Goal: Information Seeking & Learning: Learn about a topic

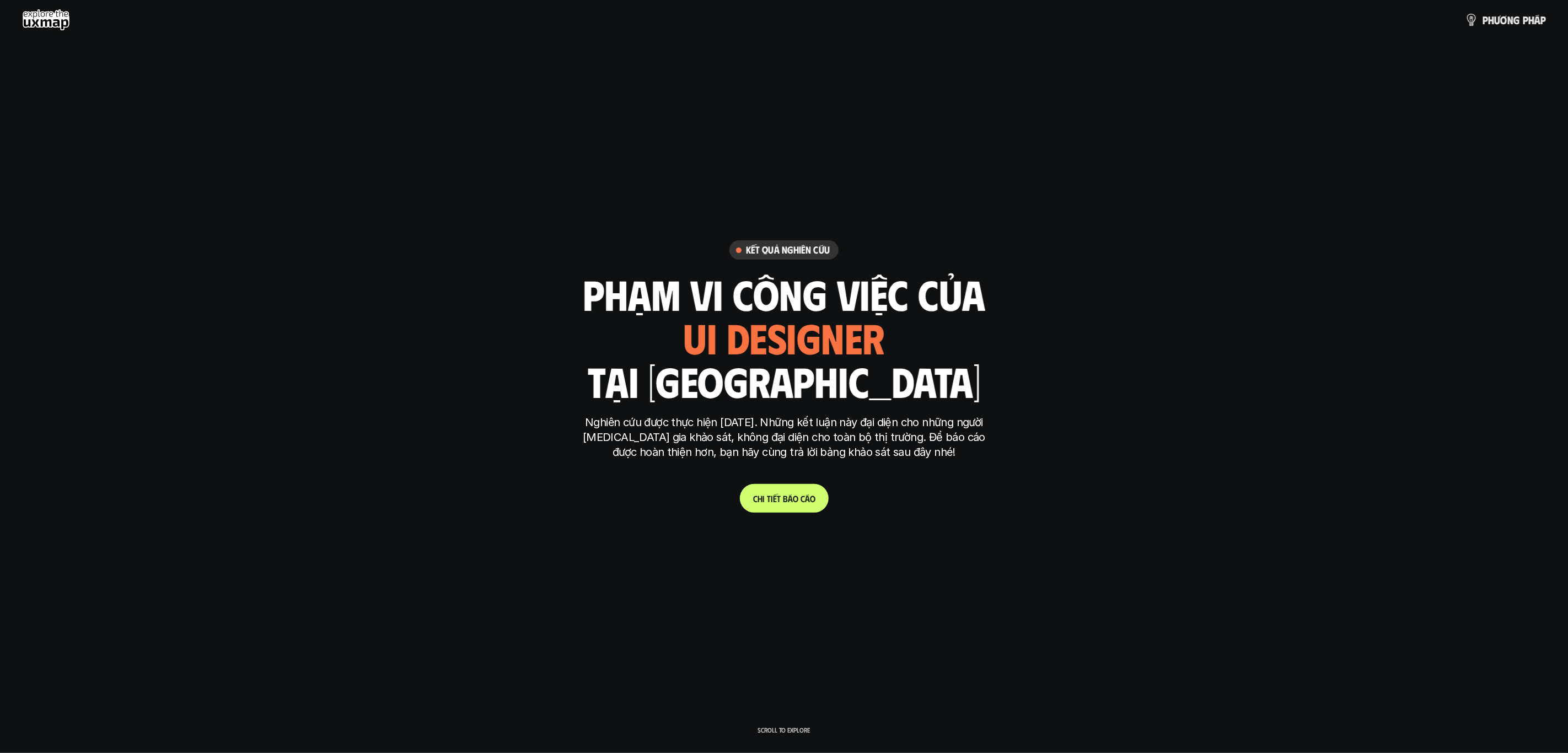
click at [783, 501] on span "b" at bounding box center [785, 499] width 5 height 11
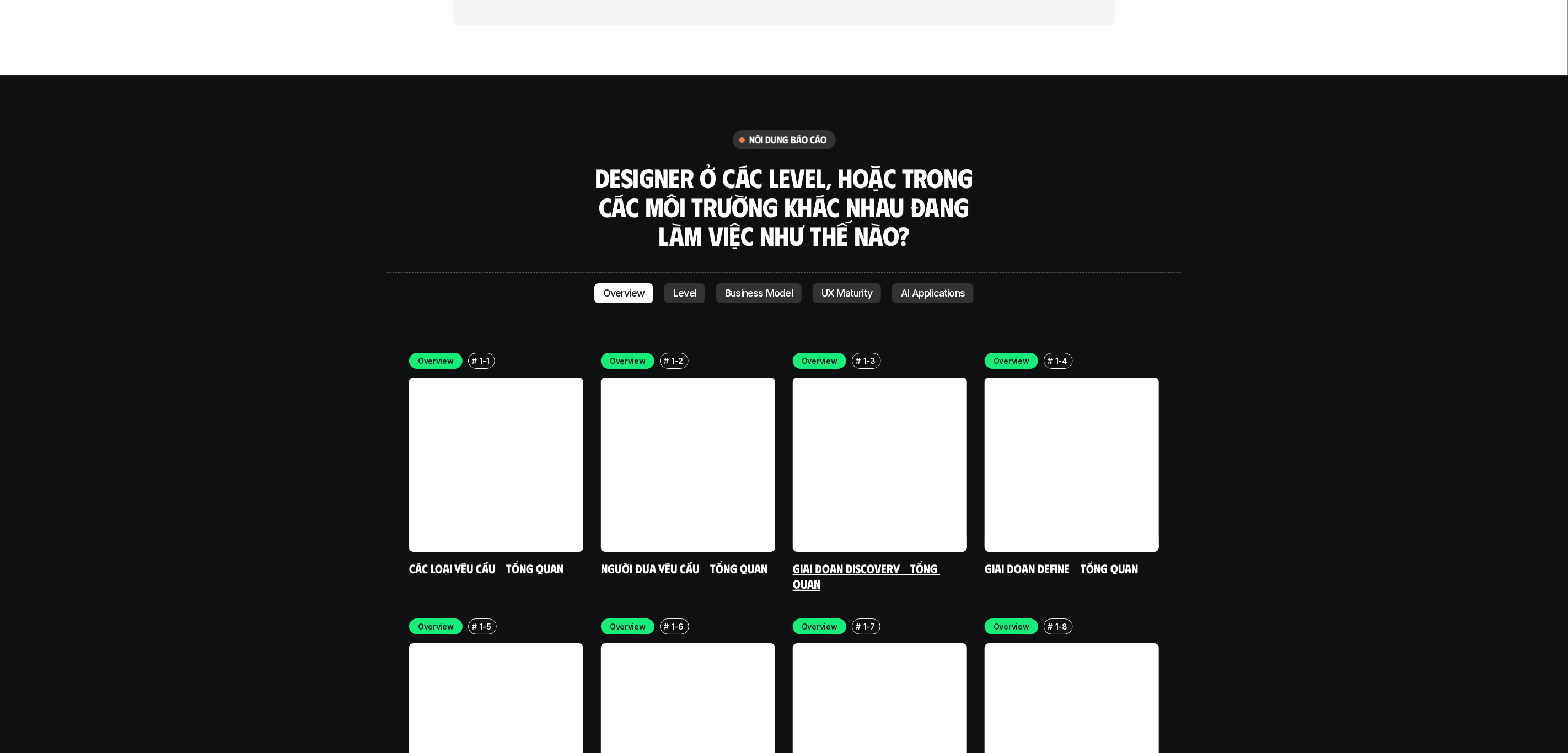
scroll to position [3244, 0]
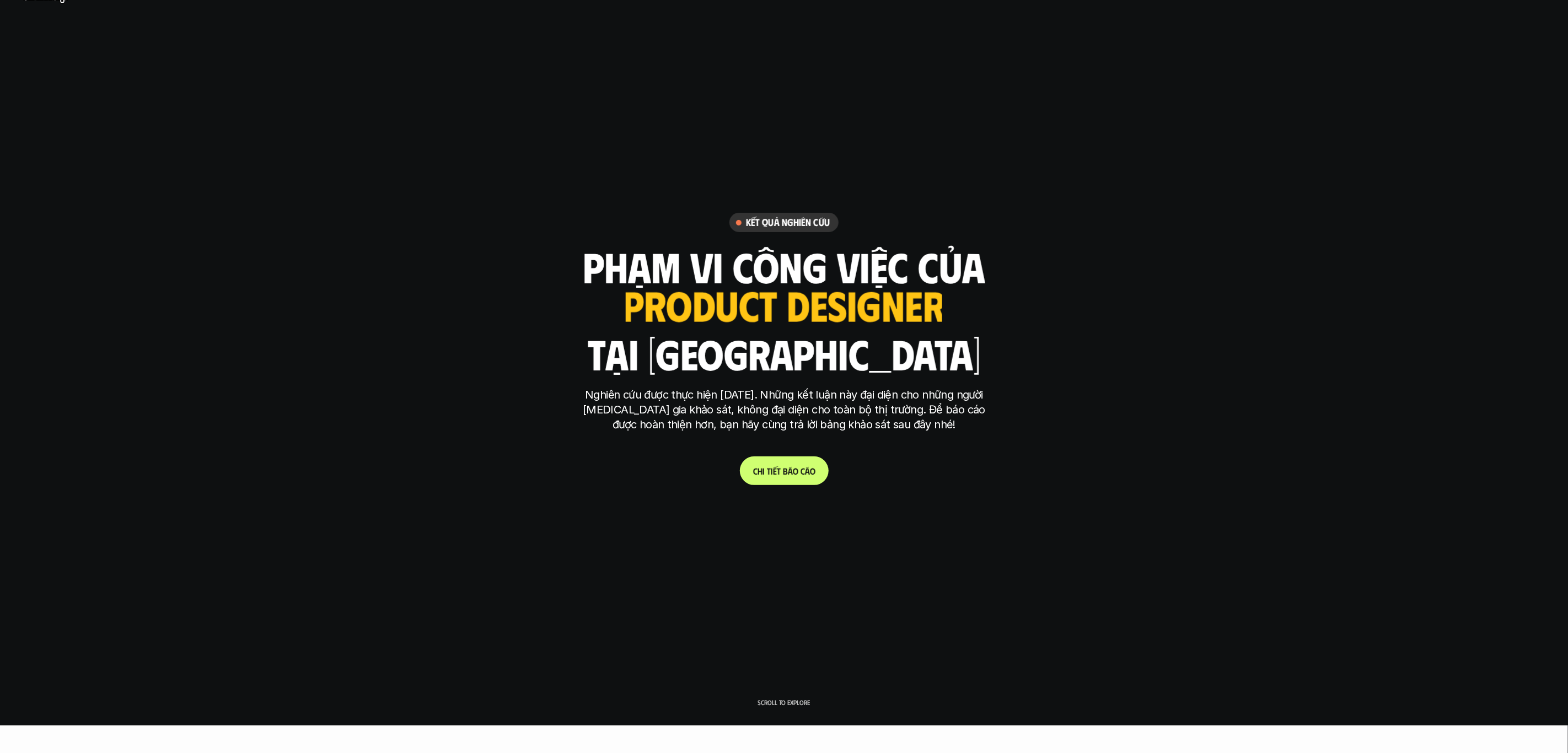
scroll to position [0, 0]
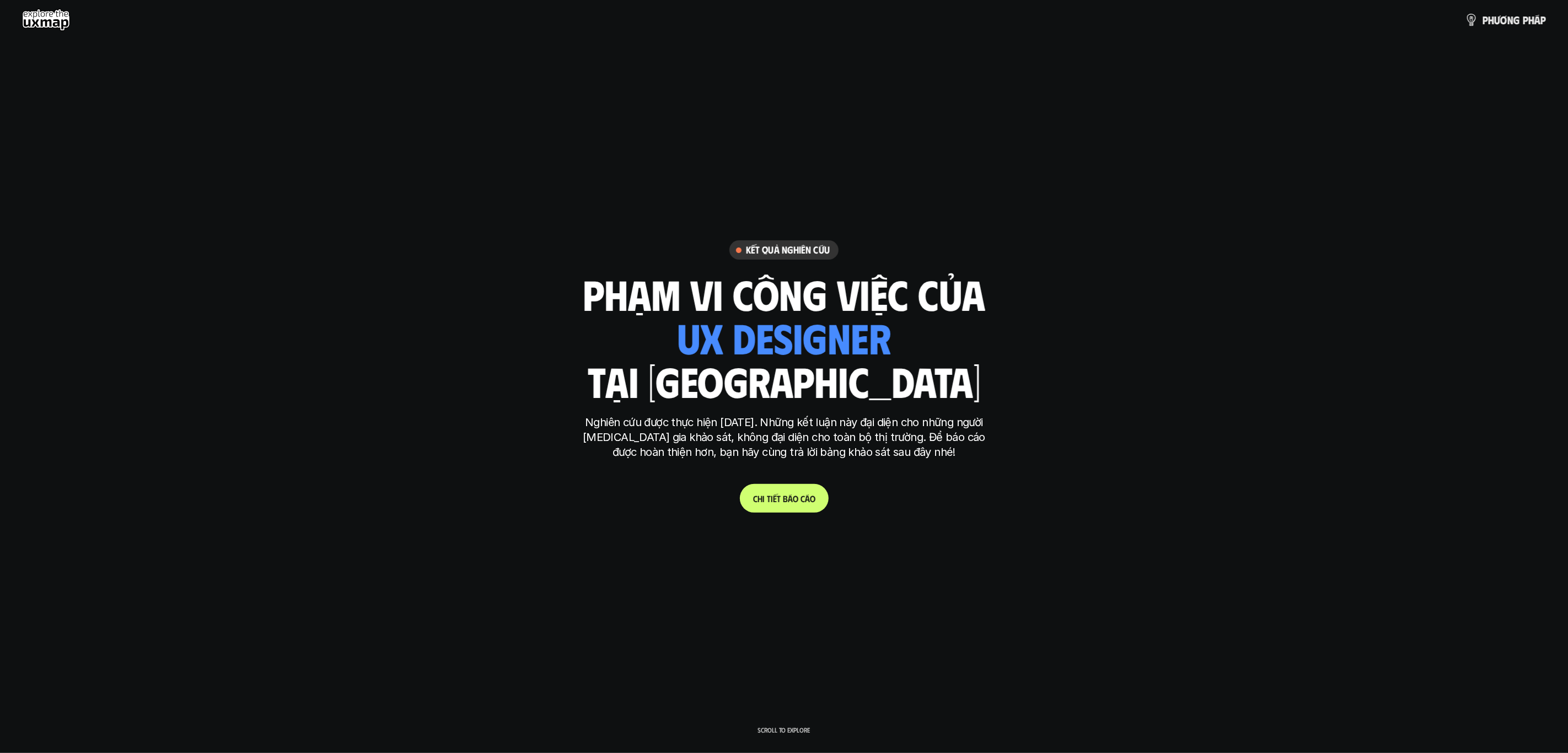
click at [789, 504] on link "C h i t i ế t b á o c á o" at bounding box center [784, 498] width 89 height 28
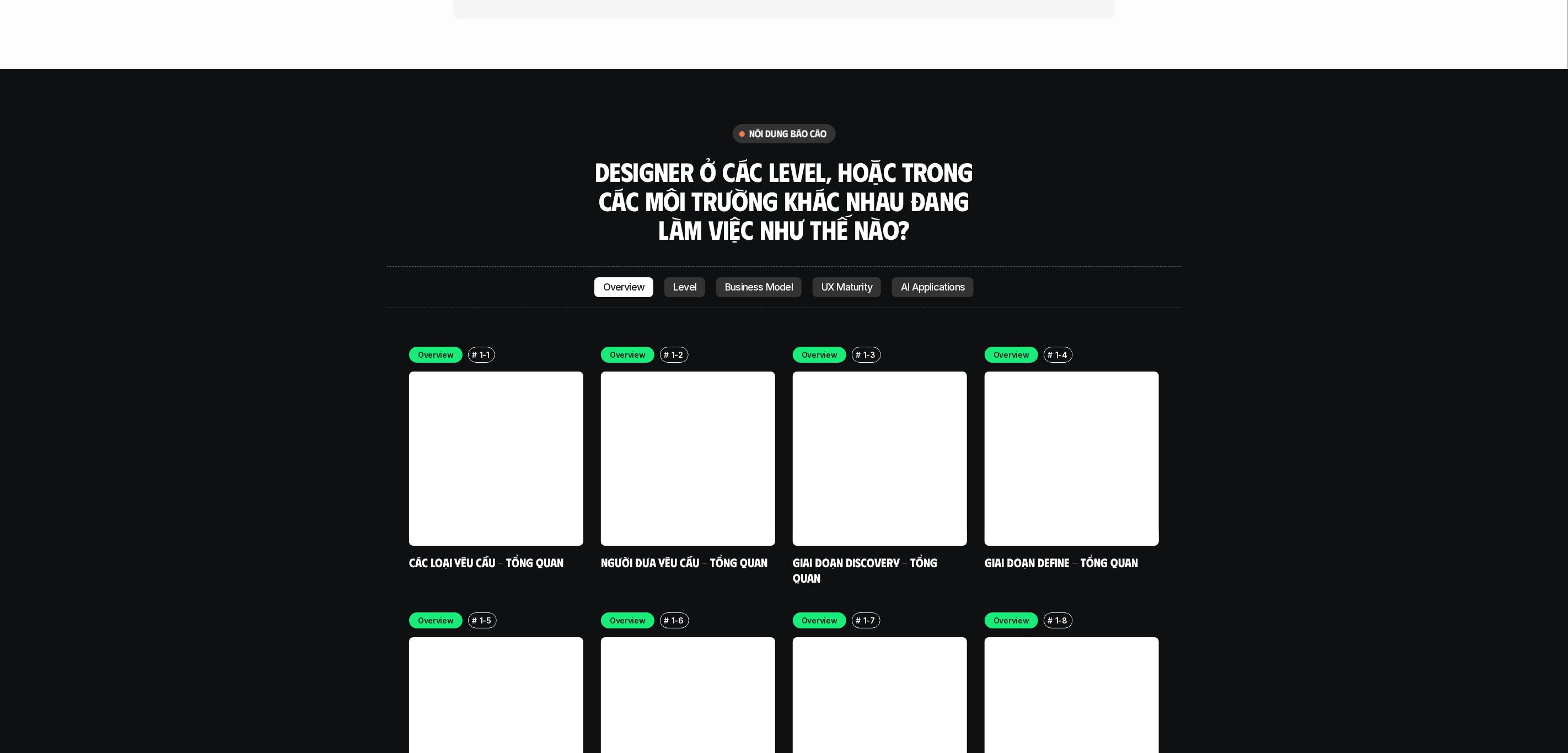
scroll to position [3244, 0]
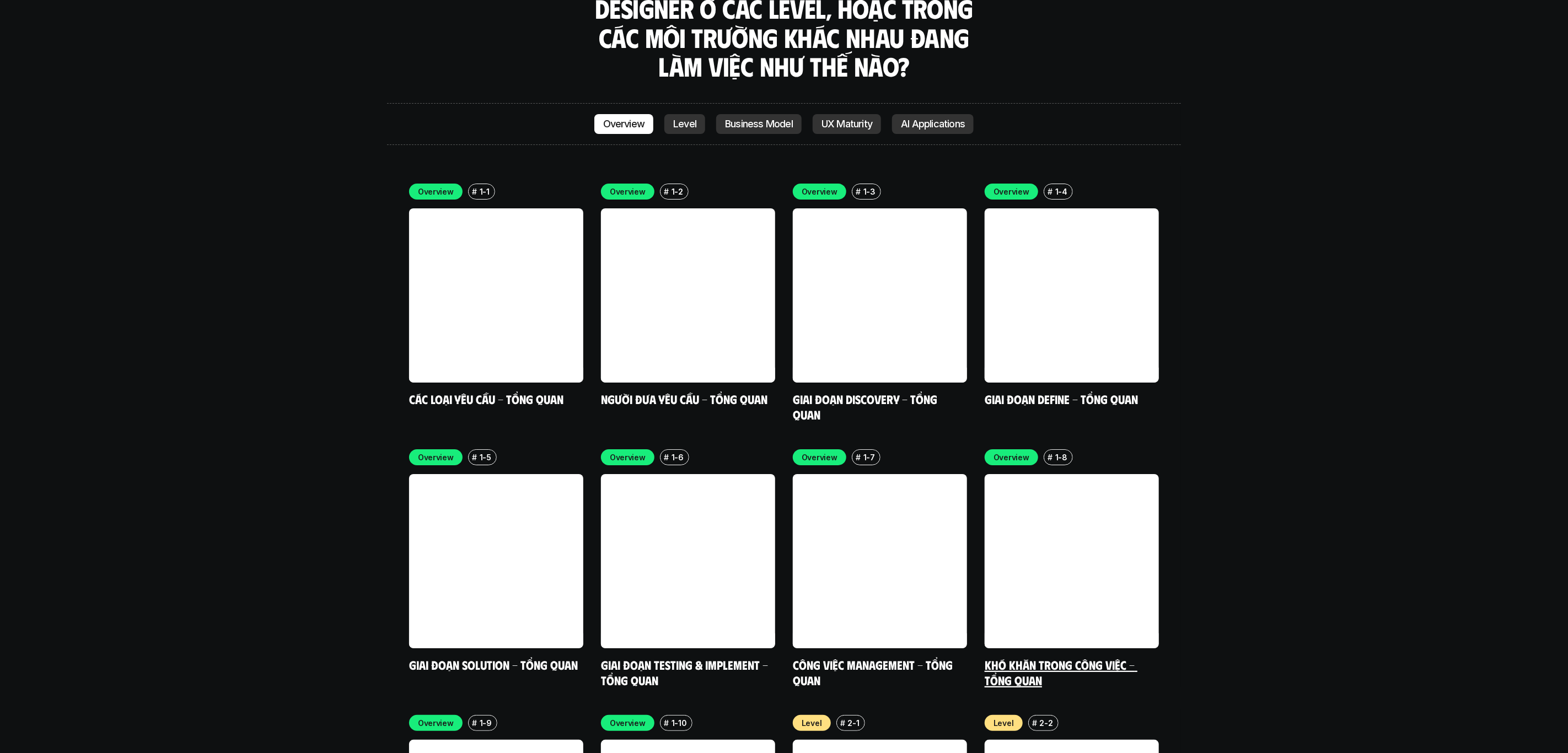
scroll to position [3457, 0]
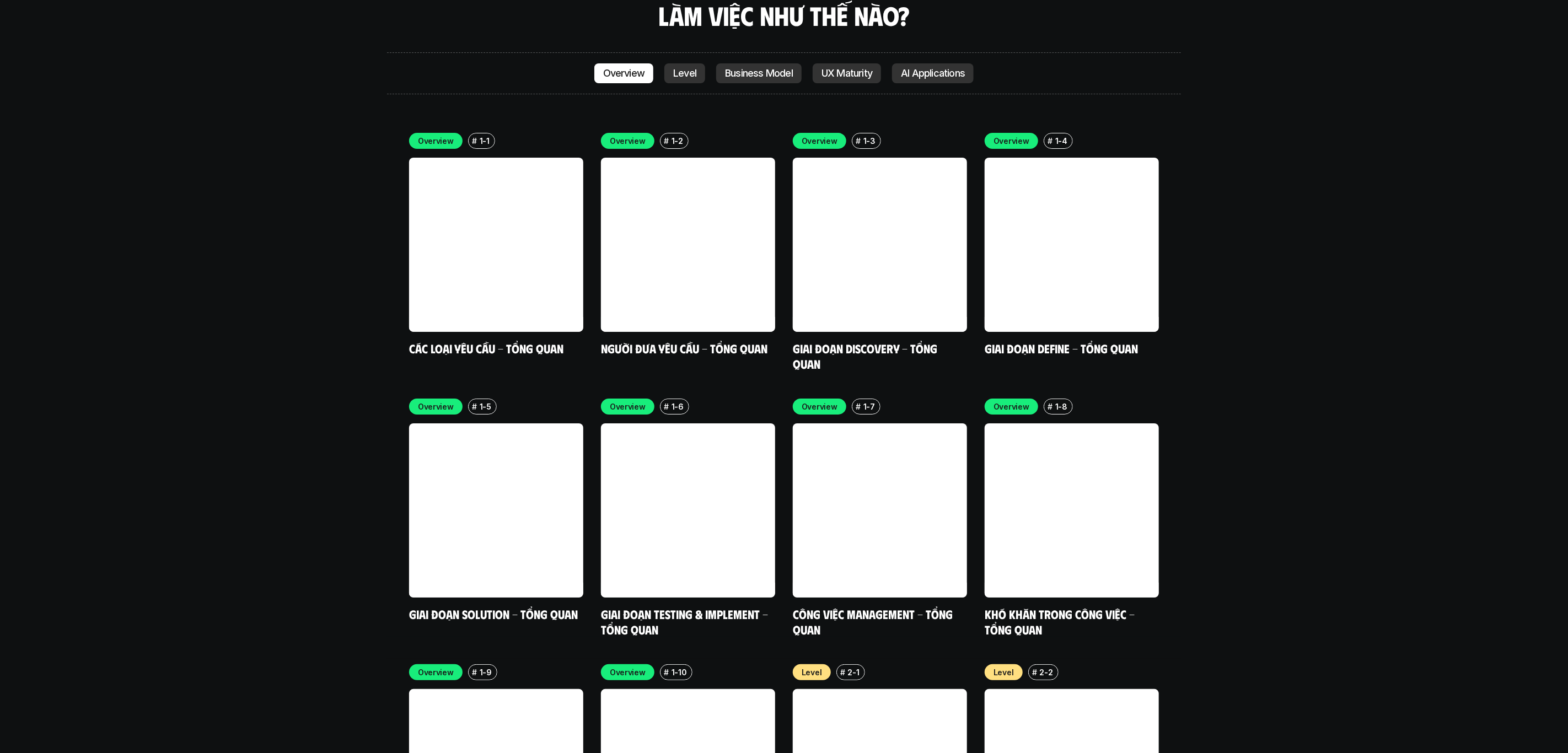
click at [505, 213] on link at bounding box center [496, 245] width 174 height 174
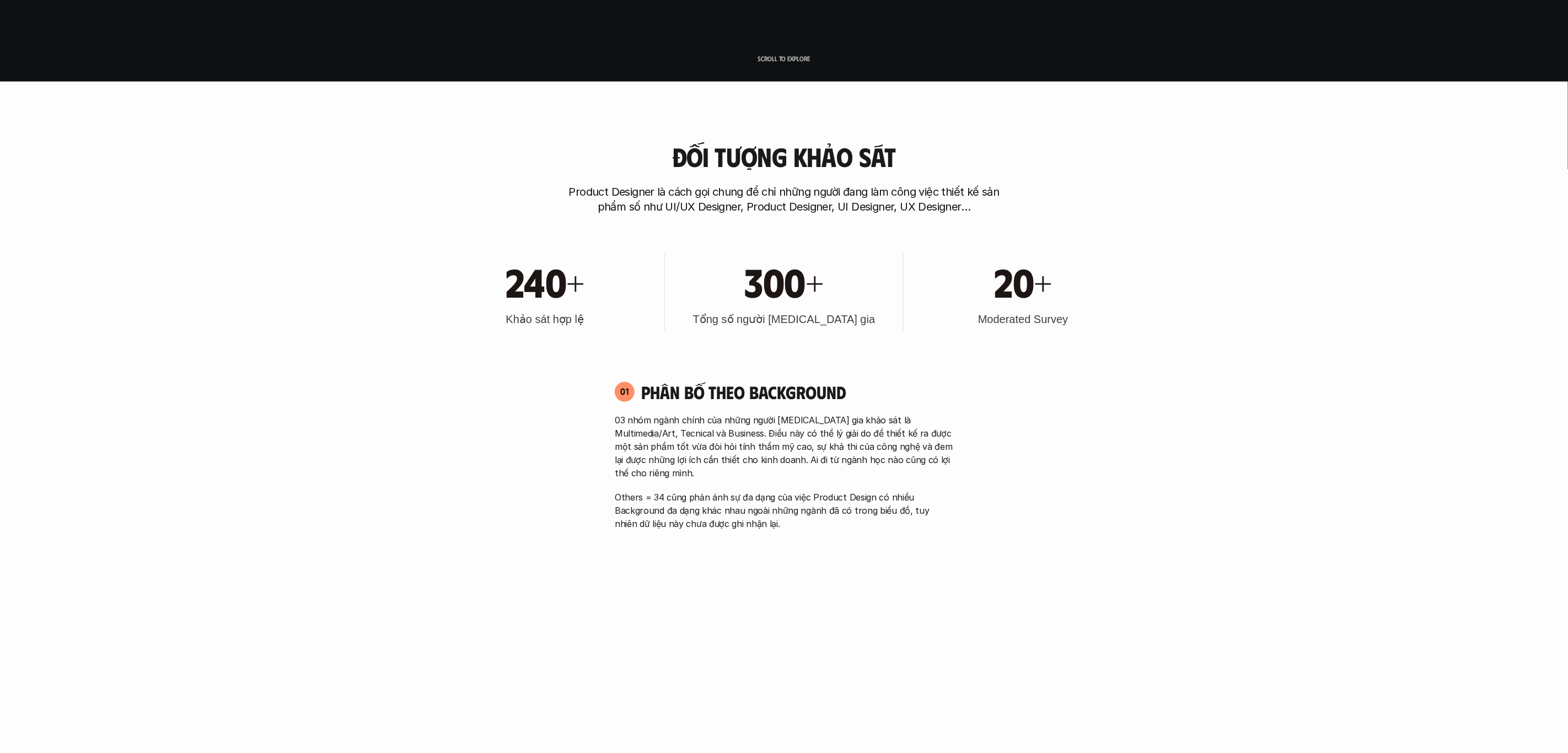
scroll to position [3244, 0]
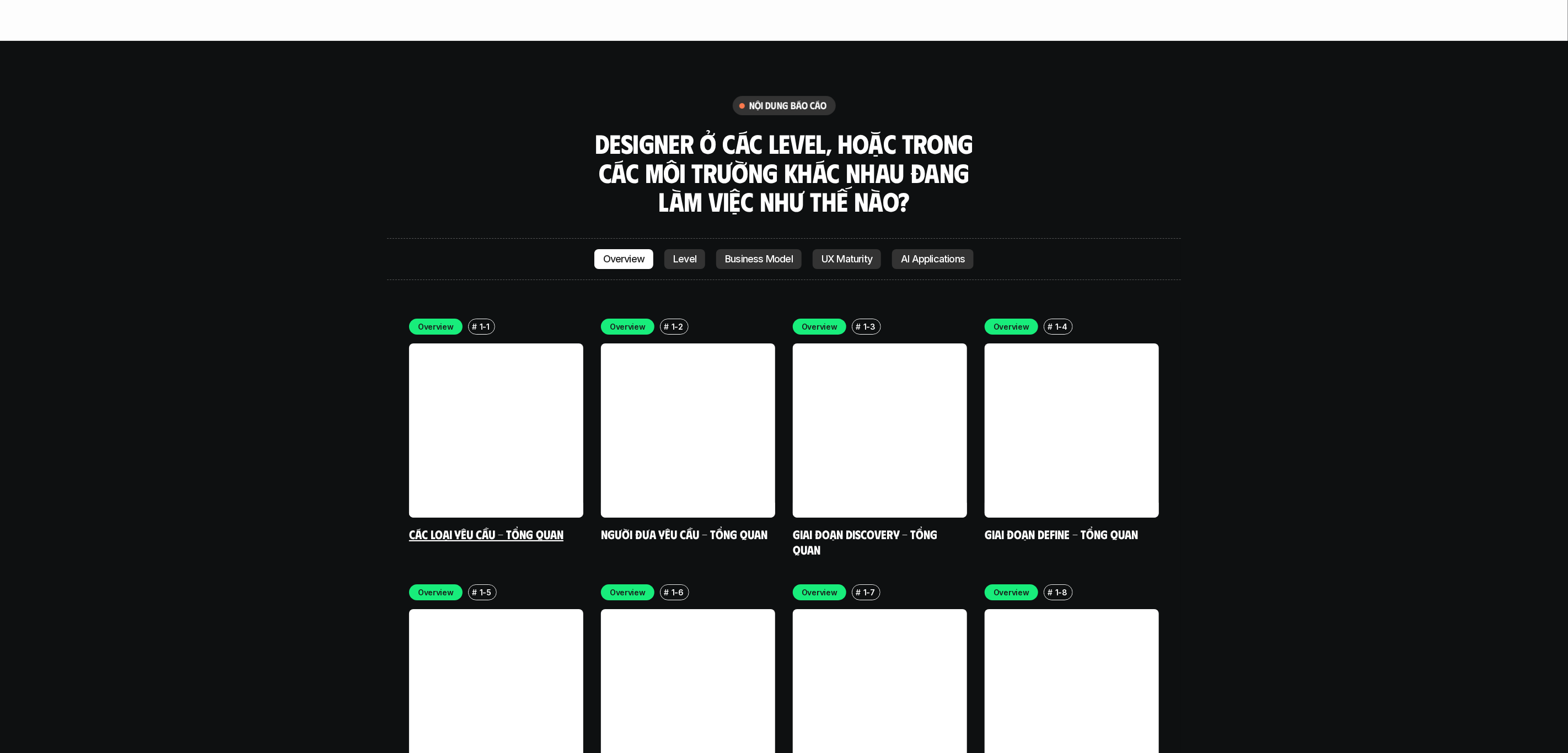
click at [473, 407] on link at bounding box center [496, 431] width 174 height 174
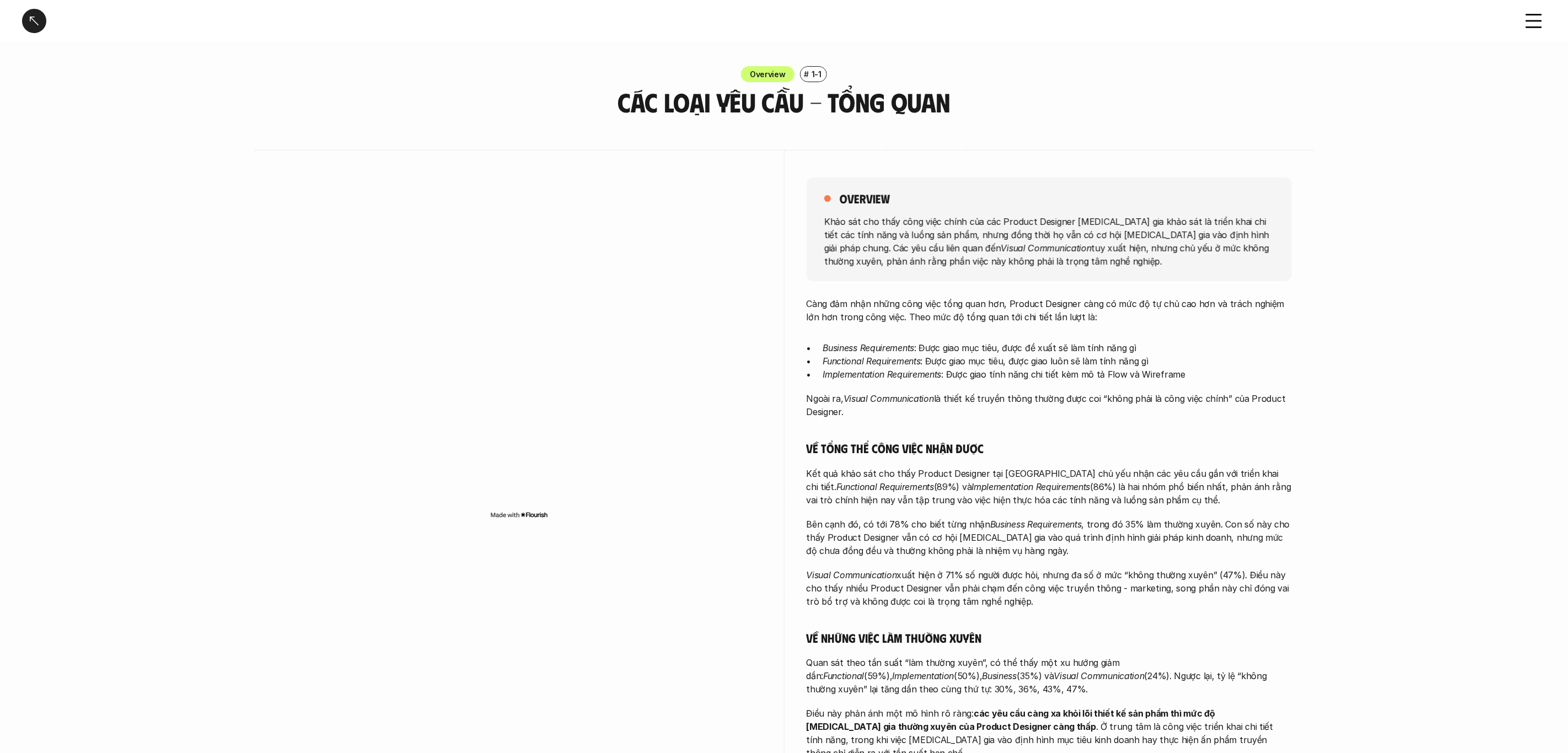
click at [937, 302] on p "Càng đảm nhận những công việc tổng quan hơn, Product Designer càng có mức độ tự…" at bounding box center [1049, 310] width 485 height 26
click at [1083, 236] on p "Khảo sát cho thấy công việc chính của các Product Designer tham gia khảo sát là…" at bounding box center [1049, 241] width 450 height 53
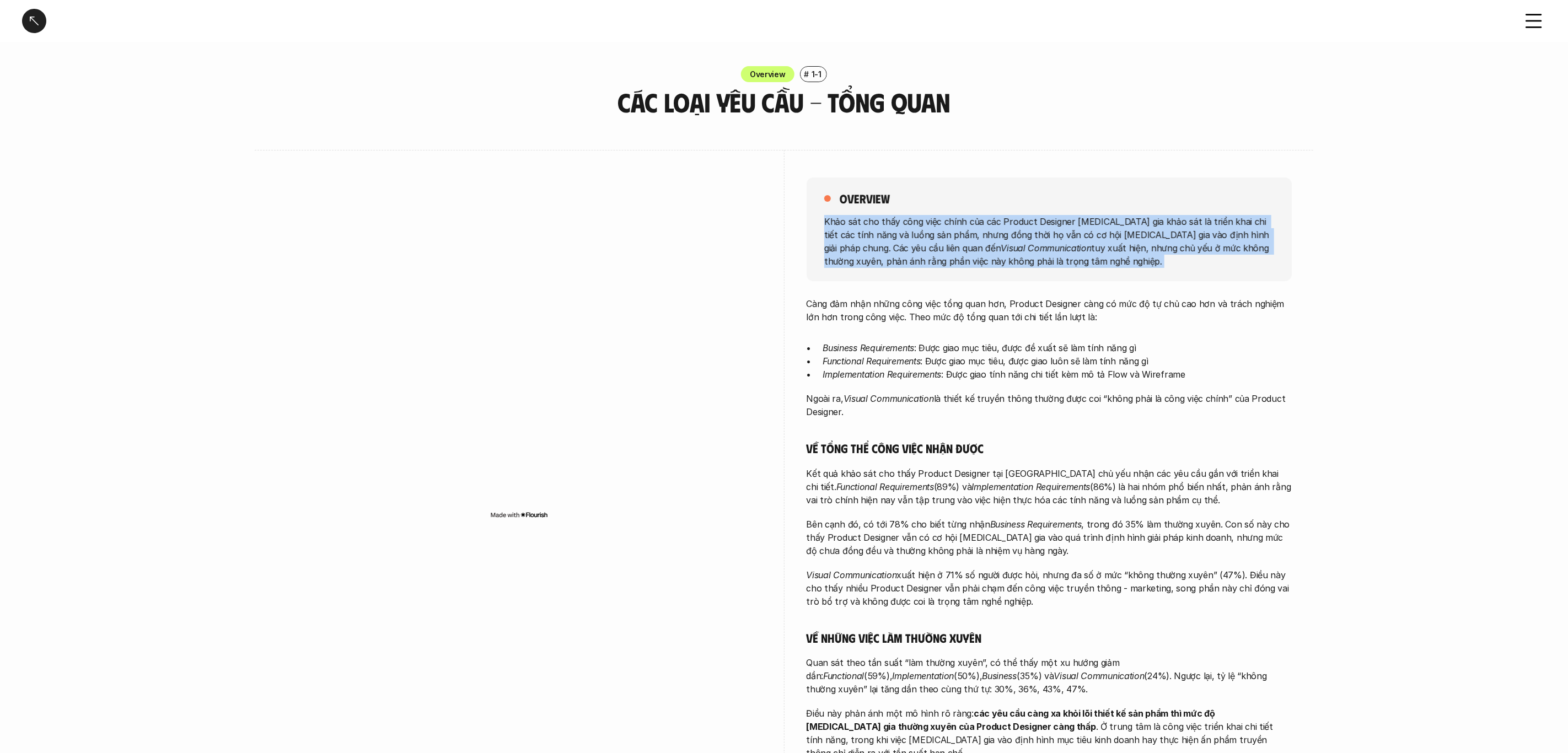
click at [1083, 236] on p "Khảo sát cho thấy công việc chính của các Product Designer tham gia khảo sát là…" at bounding box center [1049, 241] width 450 height 53
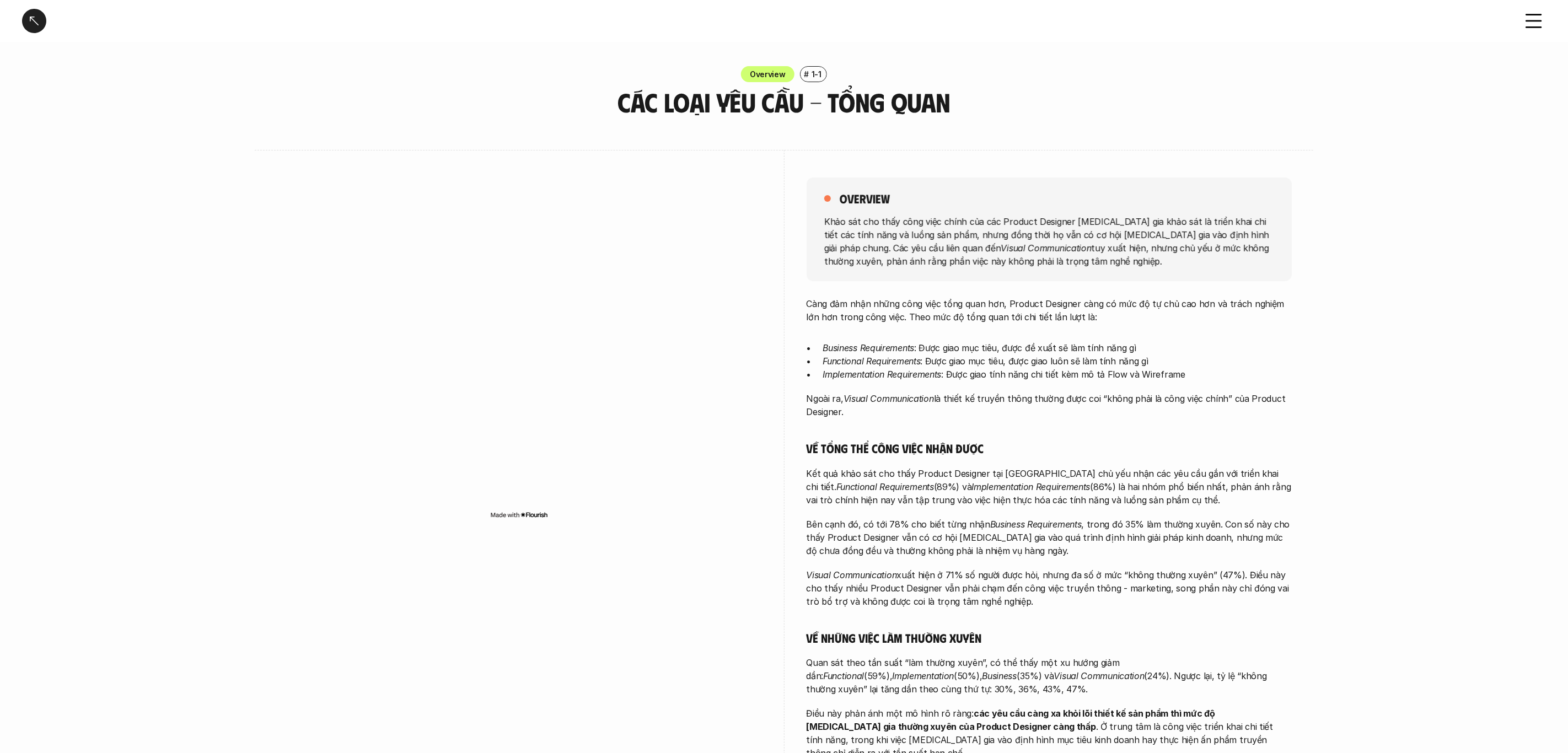
click at [794, 199] on div "overview Khảo sát cho thấy công việc chính của các Product Designer tham gia kh…" at bounding box center [784, 472] width 1015 height 643
click at [778, 310] on div "overview Khảo sát cho thấy công việc chính của các Product Designer tham gia kh…" at bounding box center [784, 472] width 1015 height 643
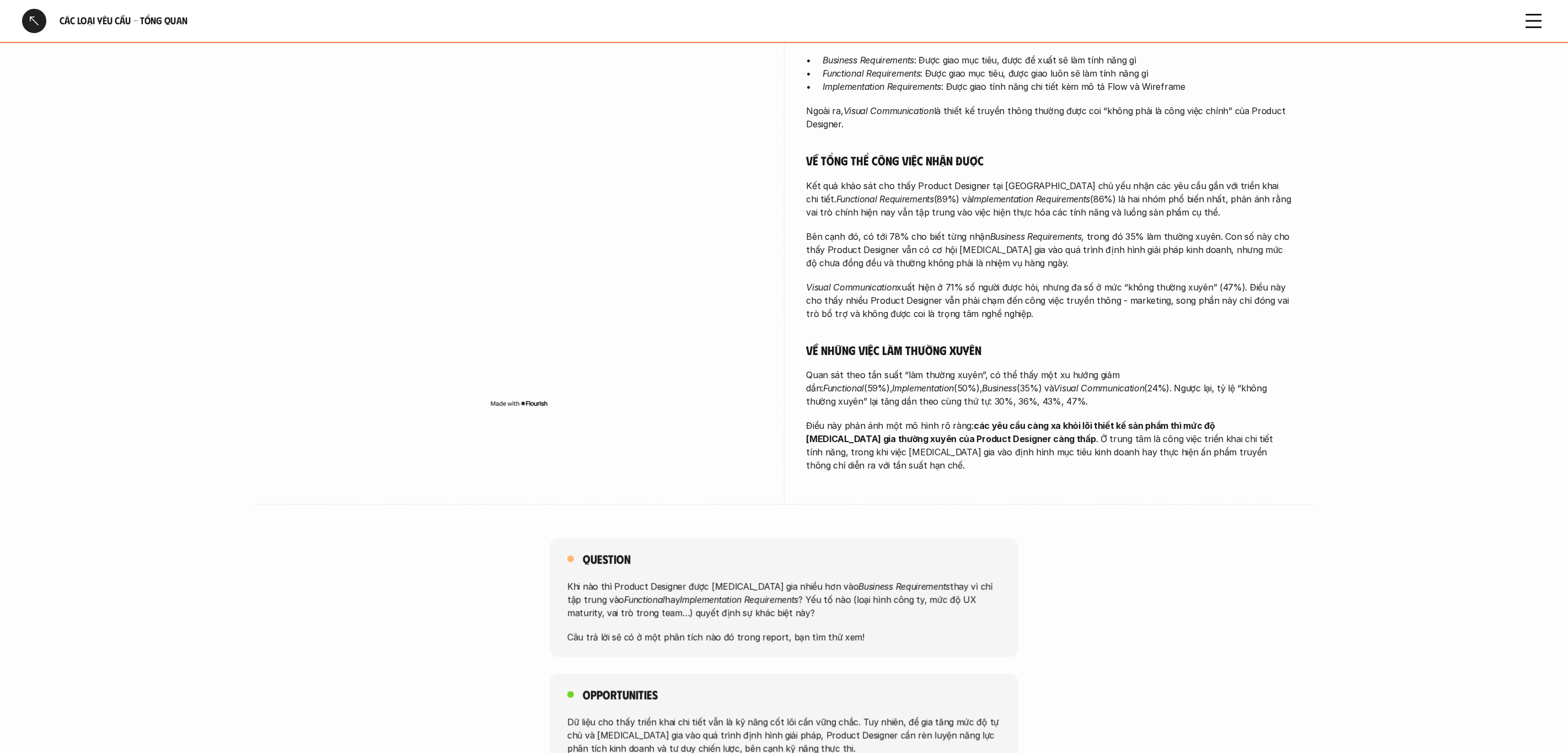
scroll to position [295, 0]
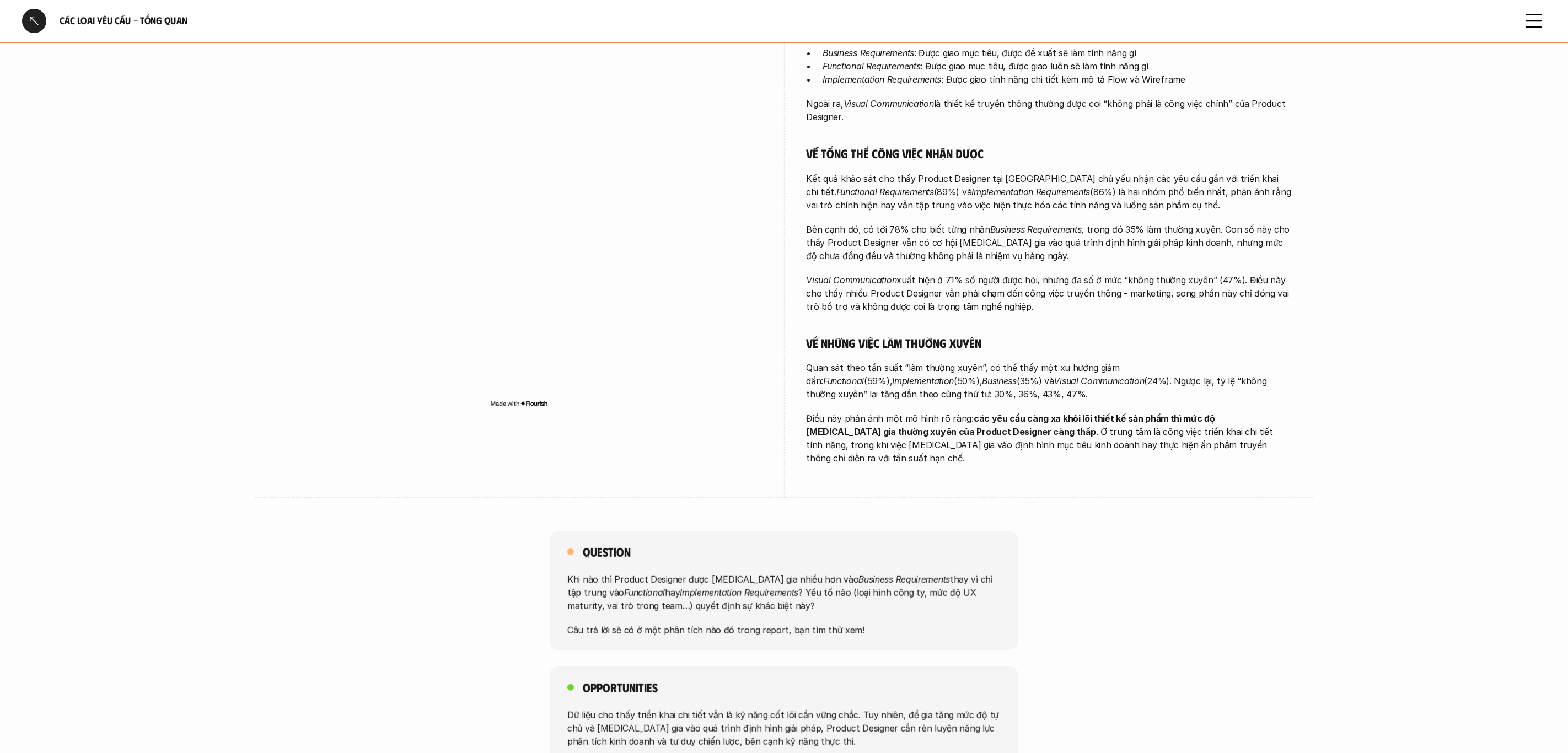
click at [510, 403] on img at bounding box center [519, 403] width 58 height 9
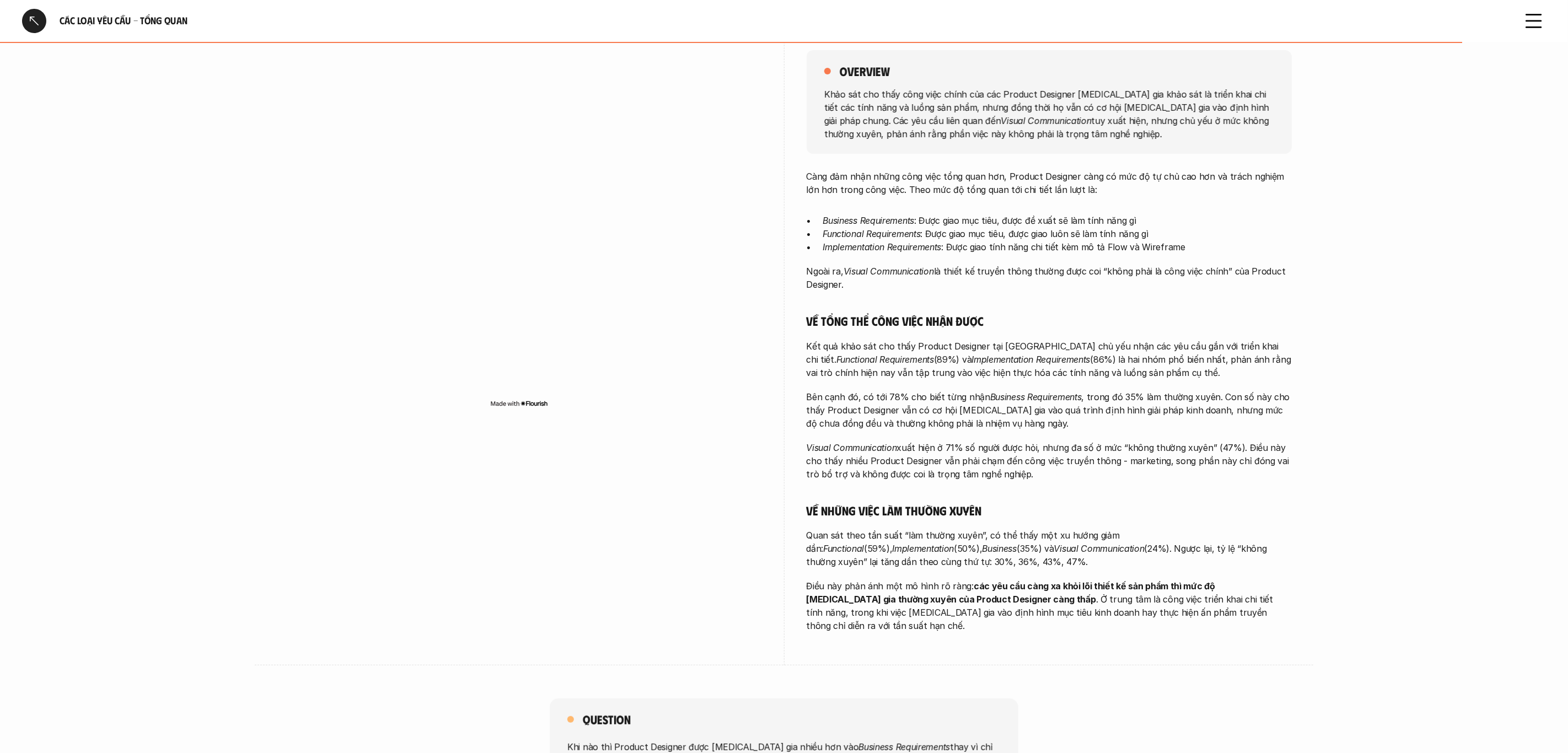
scroll to position [0, 0]
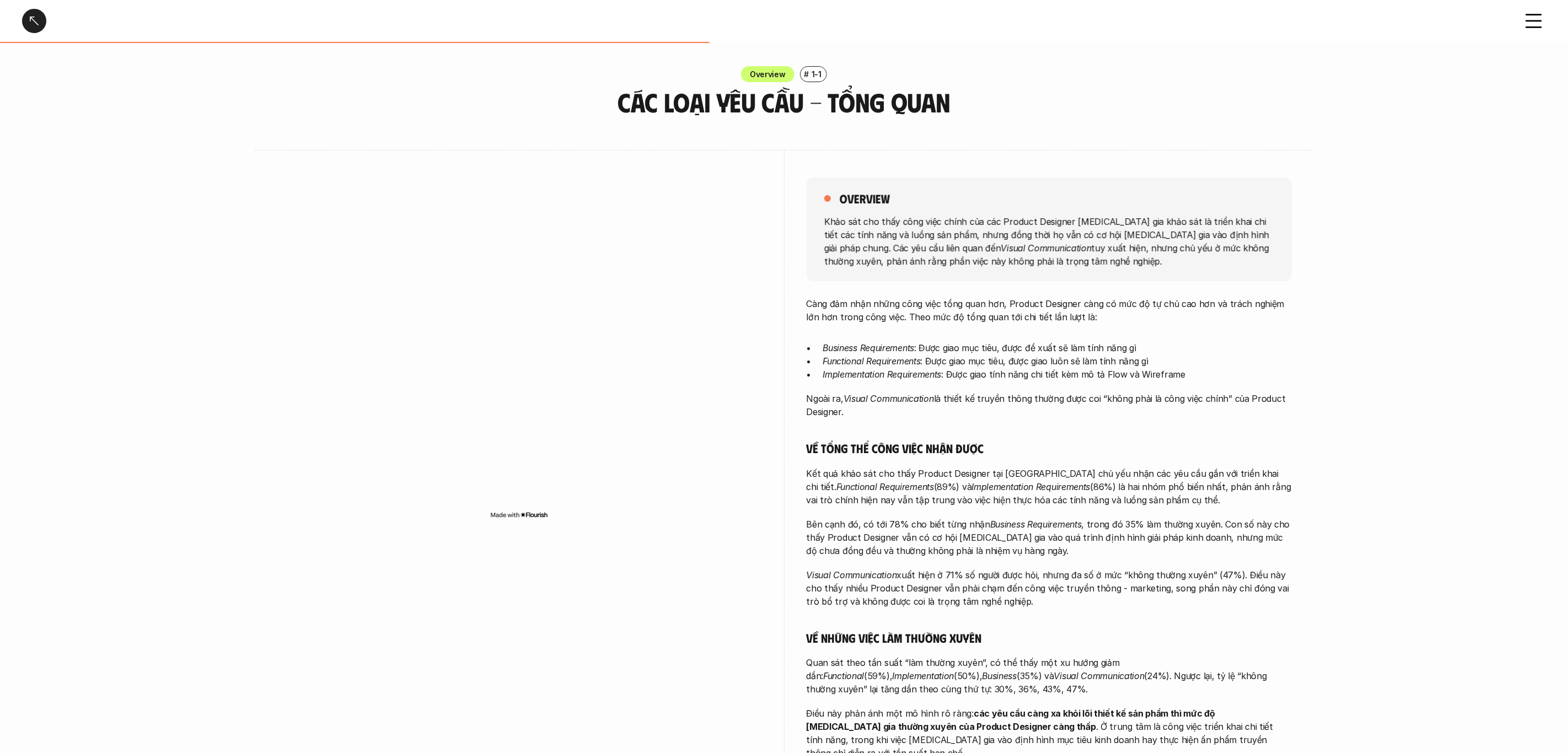
scroll to position [3244, 0]
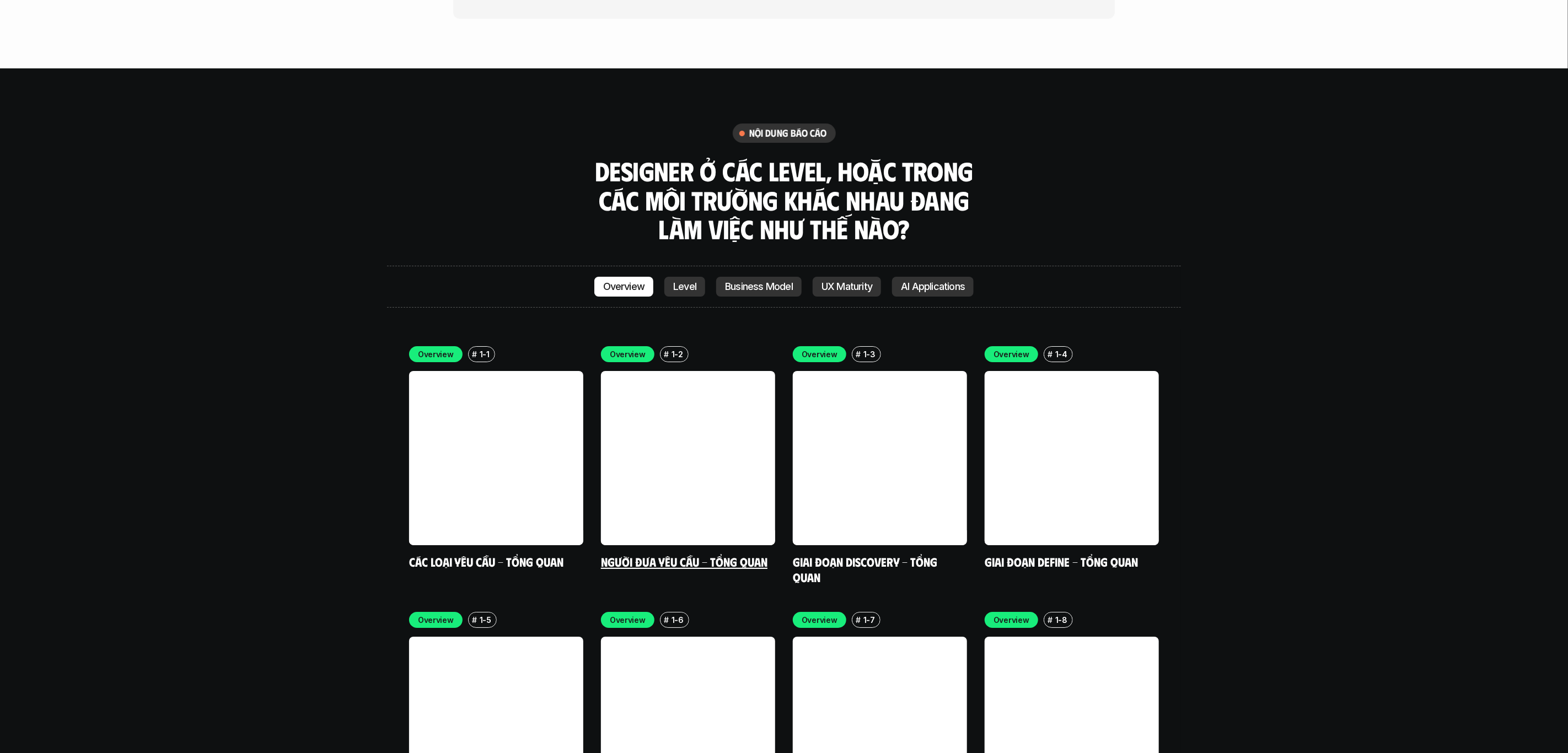
click at [648, 377] on link at bounding box center [688, 458] width 174 height 174
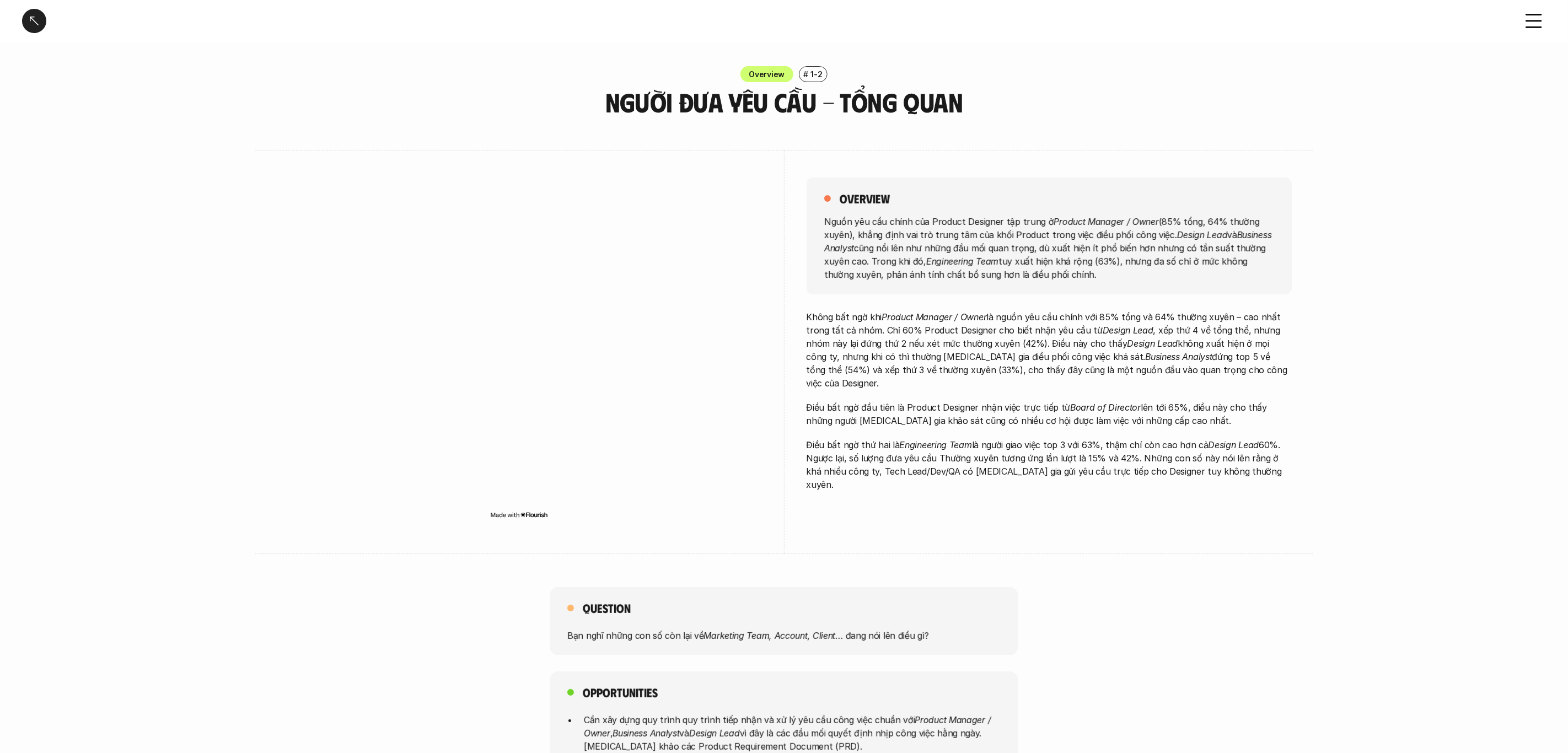
click at [896, 338] on p "Không bất ngờ khi Product Manager / Owner là nguồn yêu cầu chính với 85% tổng v…" at bounding box center [1049, 350] width 485 height 79
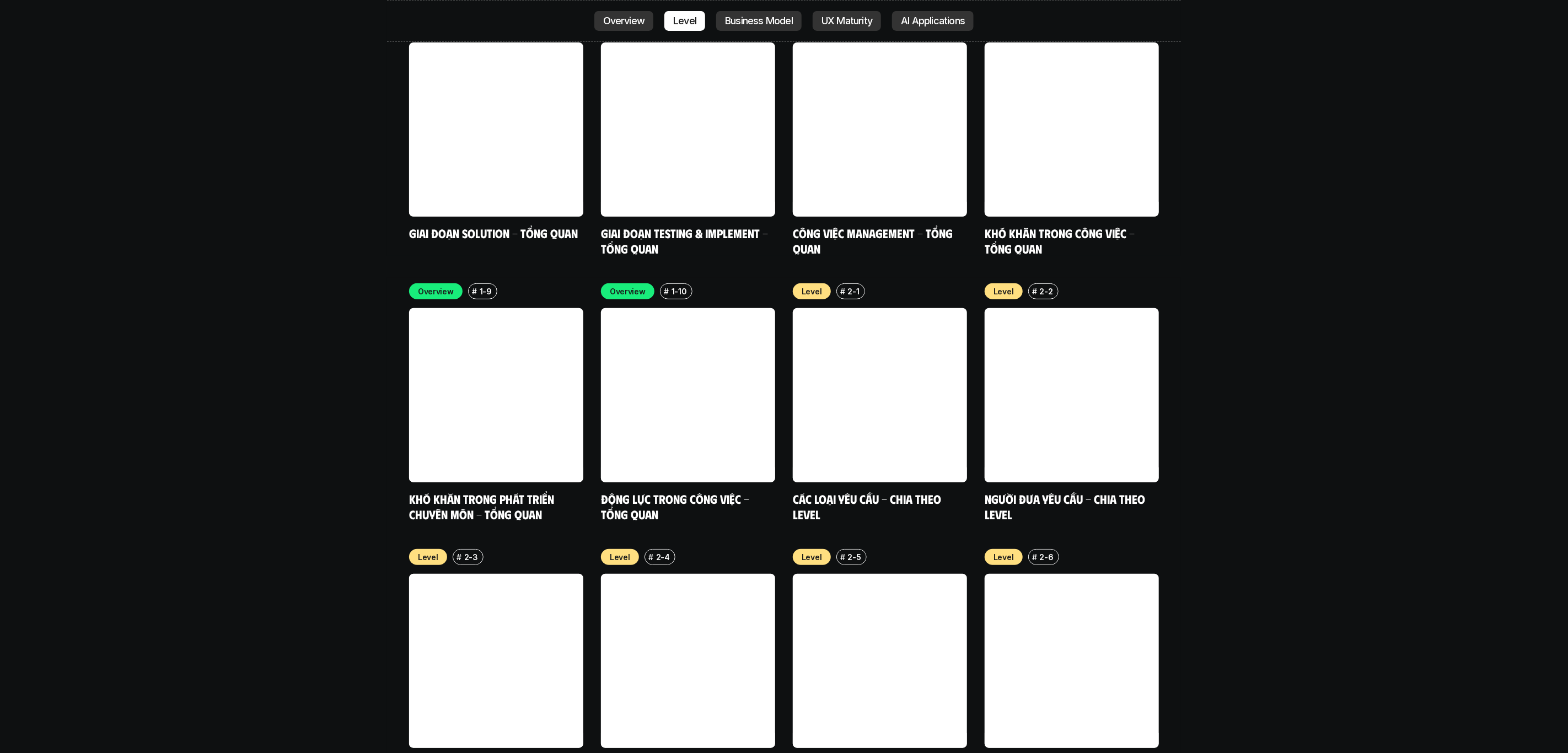
scroll to position [4049, 0]
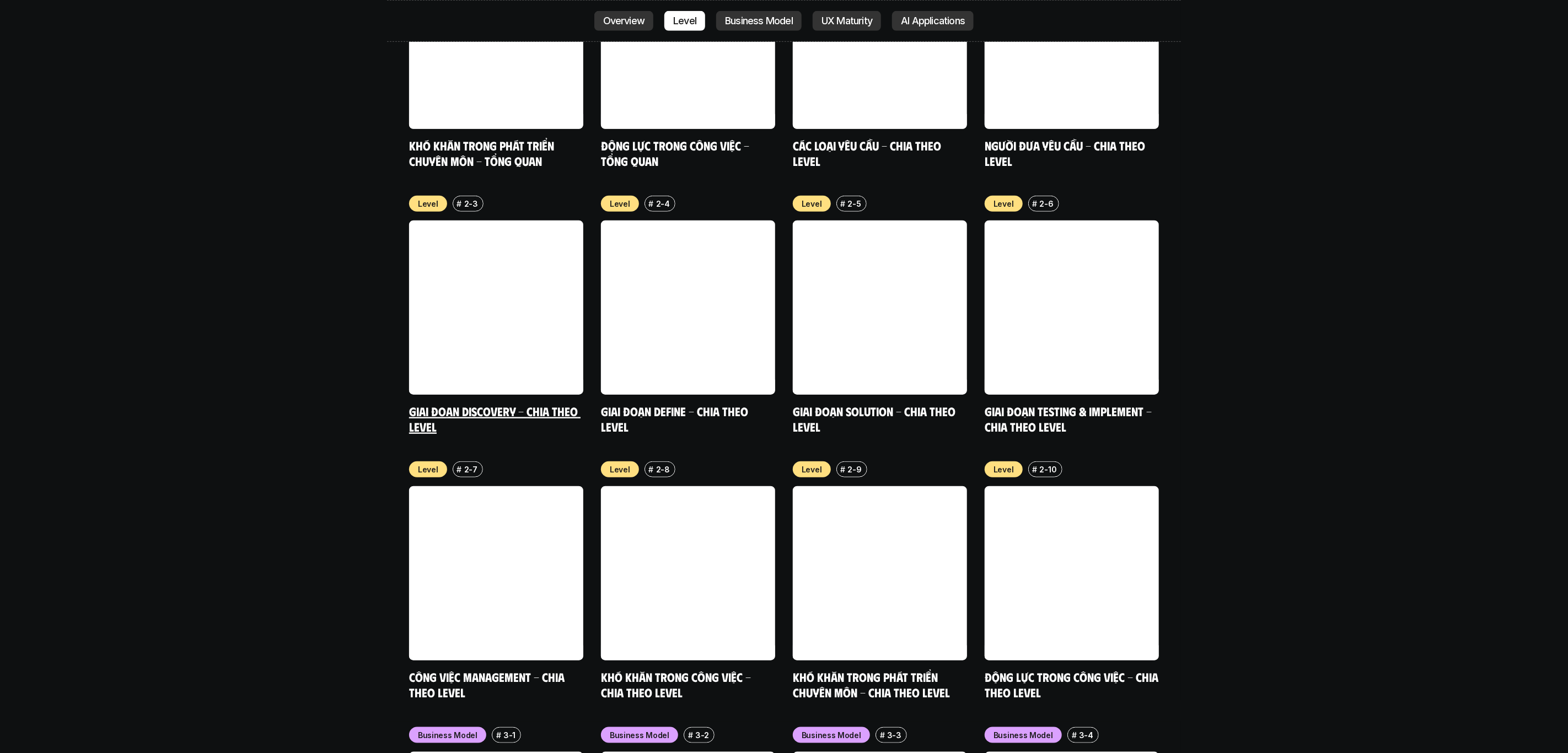
scroll to position [4380, 0]
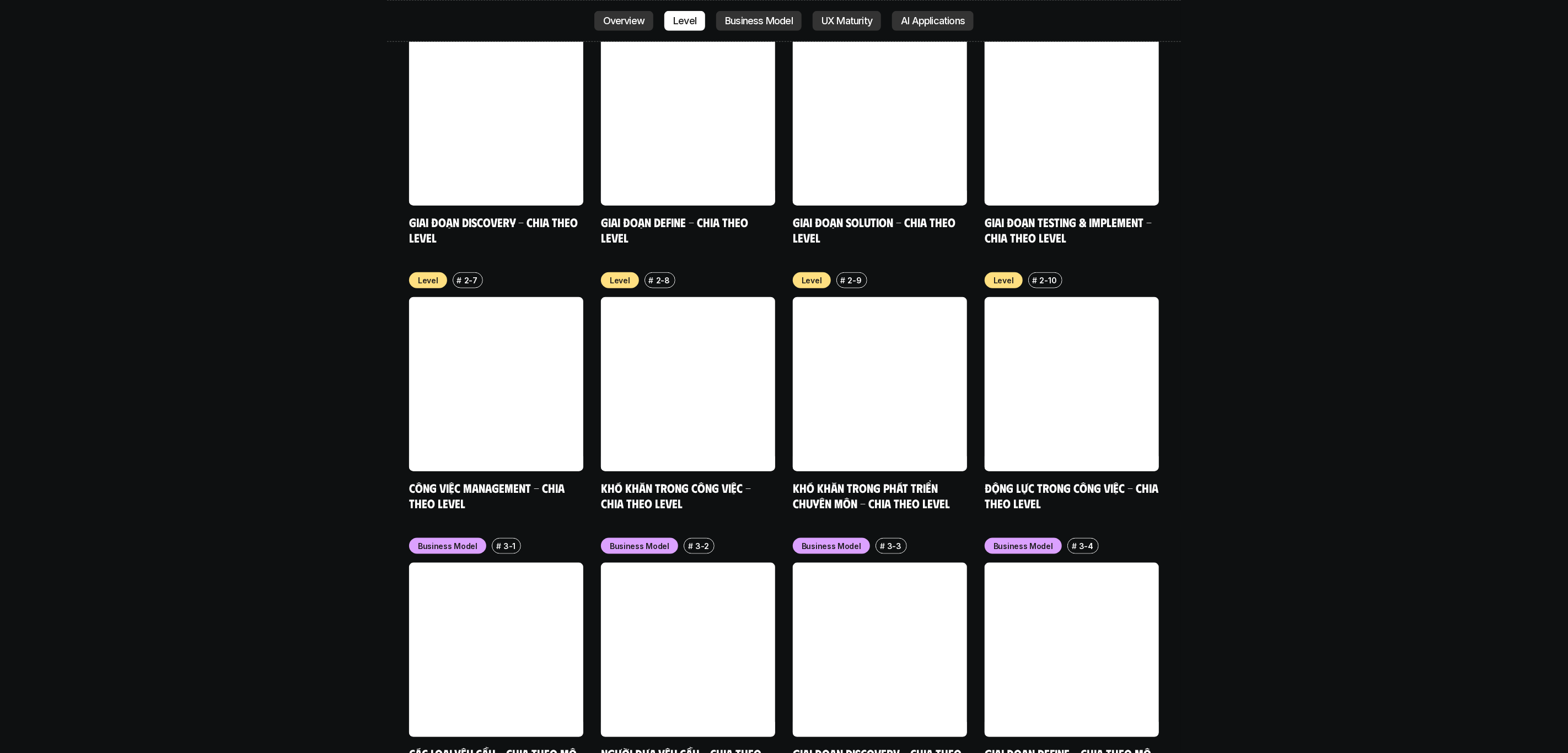
click at [308, 368] on div "nội dung báo cáo Designer ở các level, hoặc trong các môi trường khác nhau đang…" at bounding box center [784, 555] width 1568 height 3248
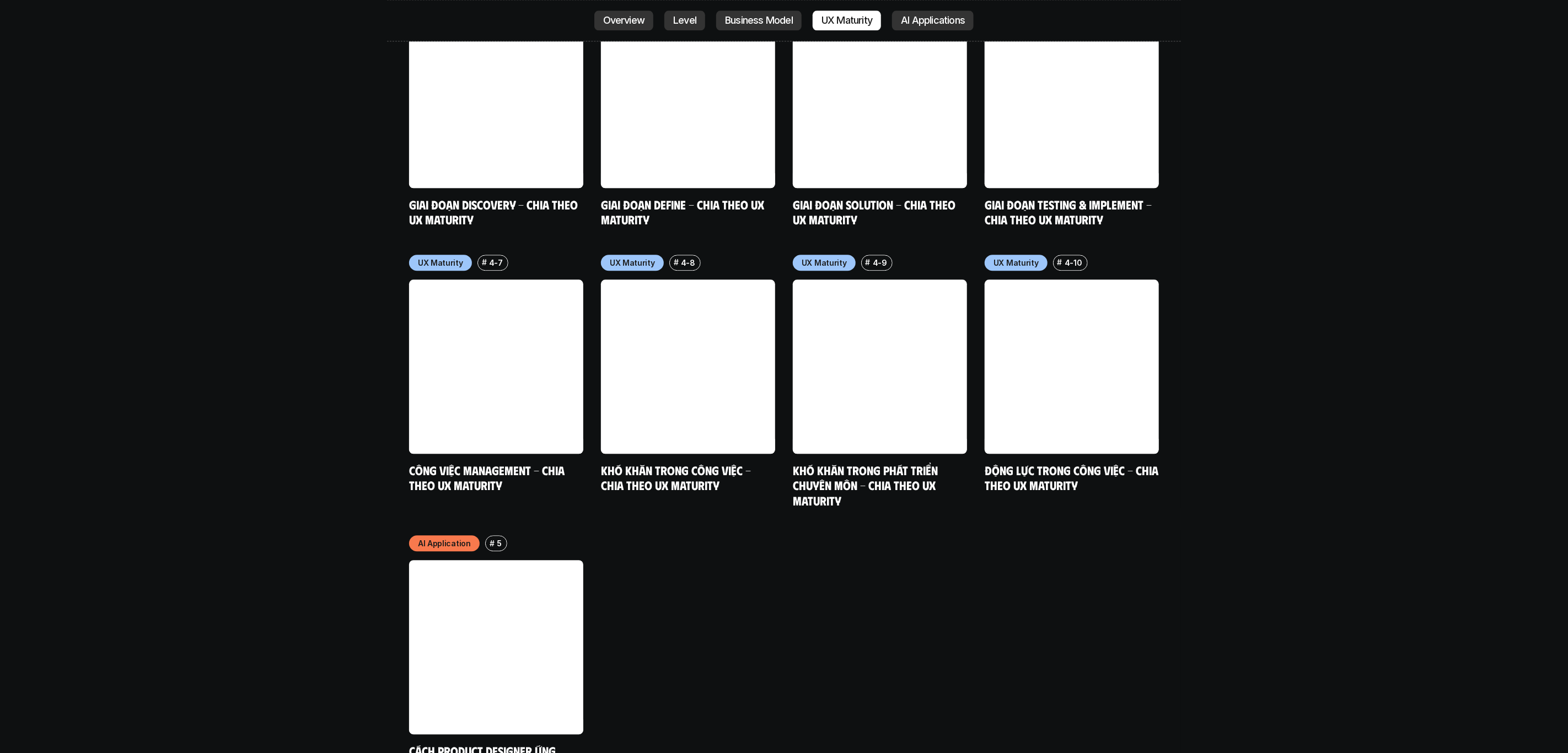
scroll to position [5750, 0]
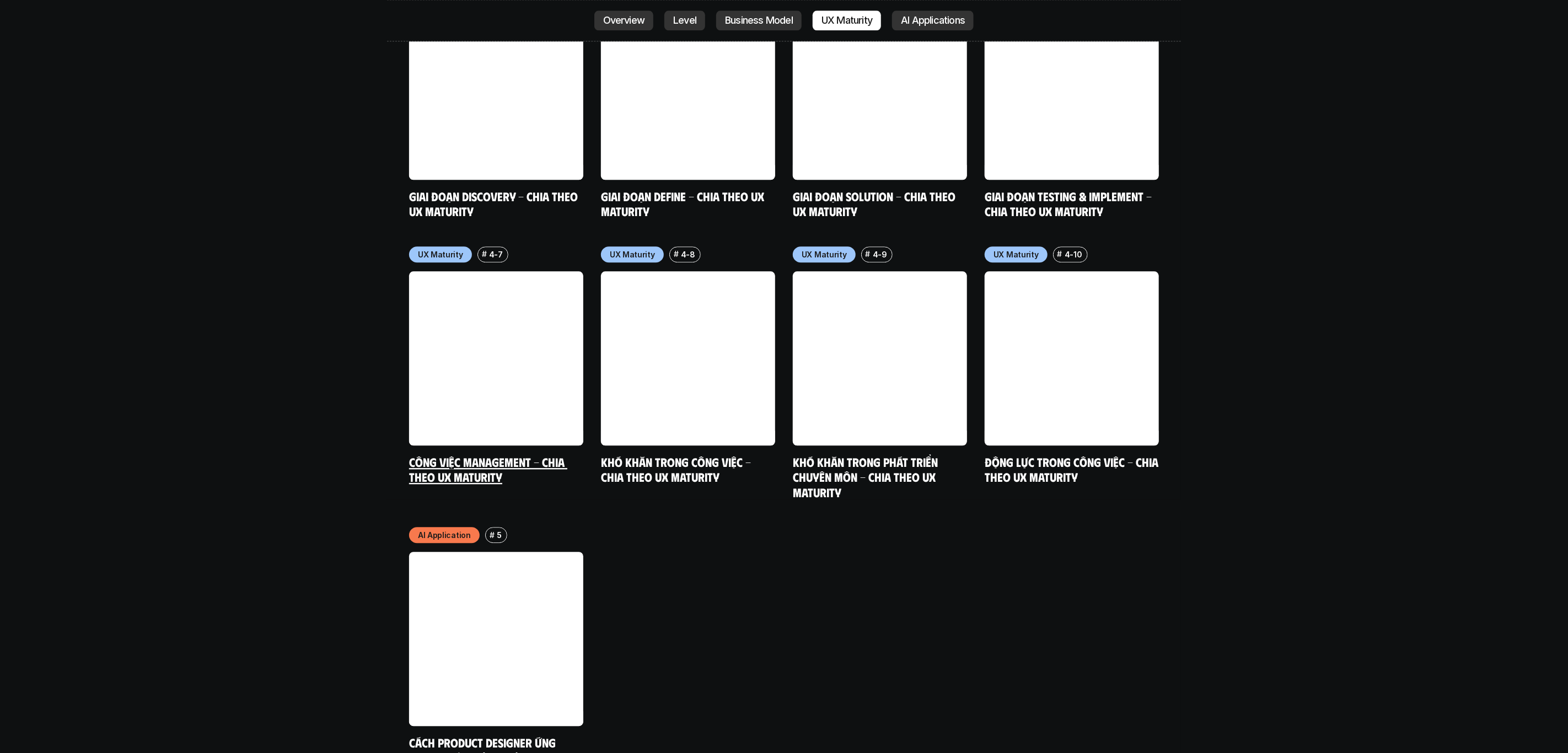
click at [514, 327] on link at bounding box center [496, 358] width 174 height 174
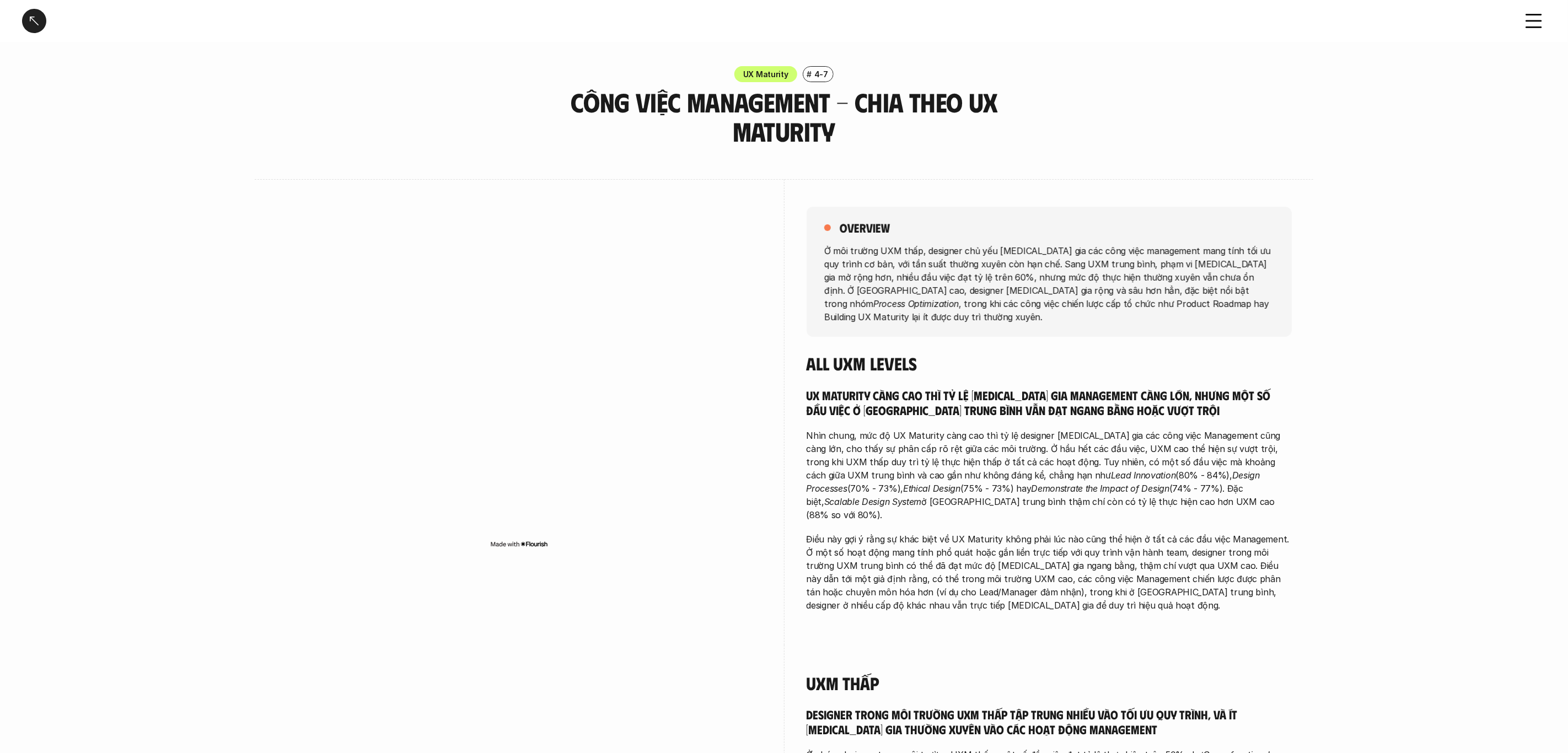
scroll to position [3244, 0]
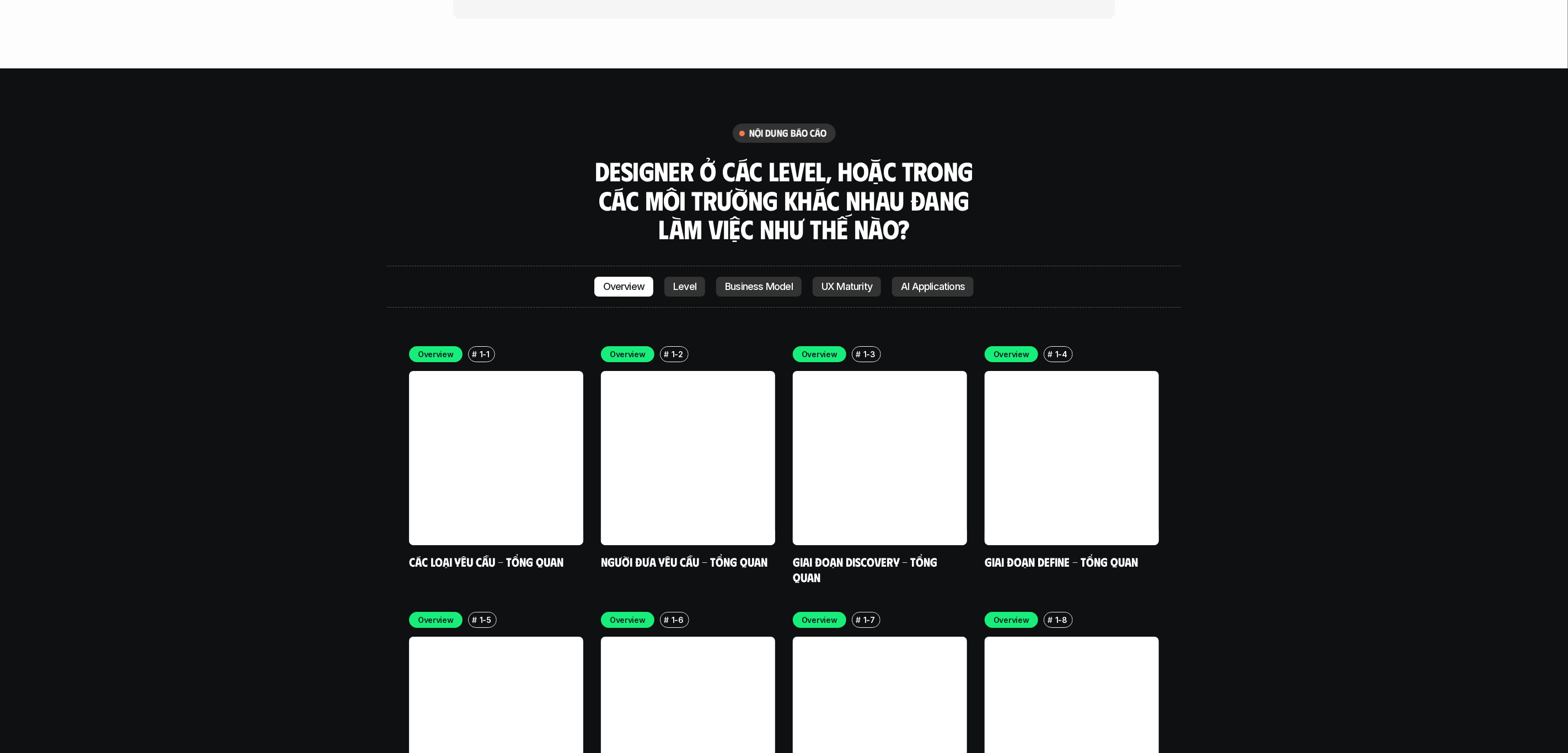
click at [560, 136] on div "nội dung báo cáo Designer ở các level, hoặc trong các môi trường khác nhau đang…" at bounding box center [784, 183] width 794 height 120
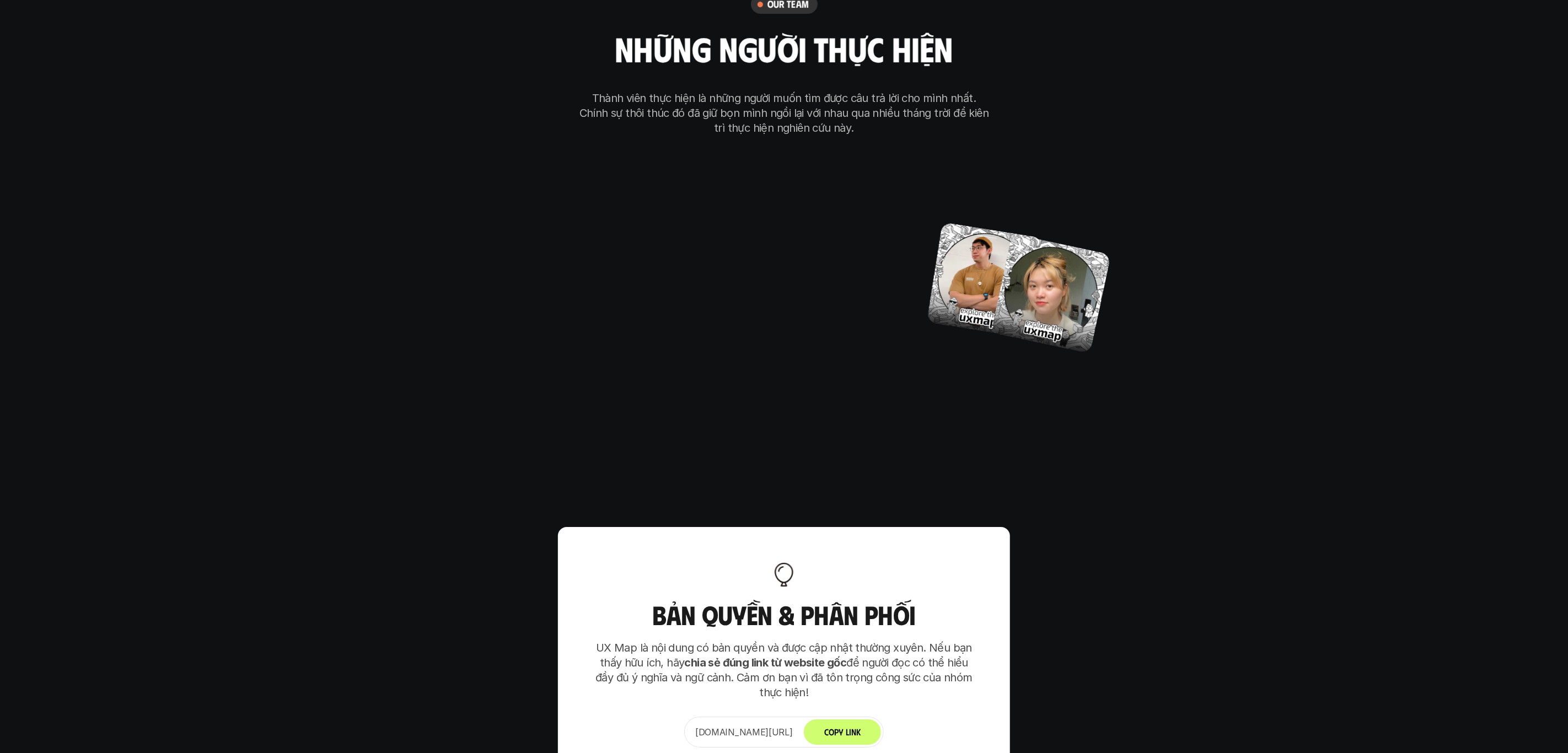
scroll to position [6920, 0]
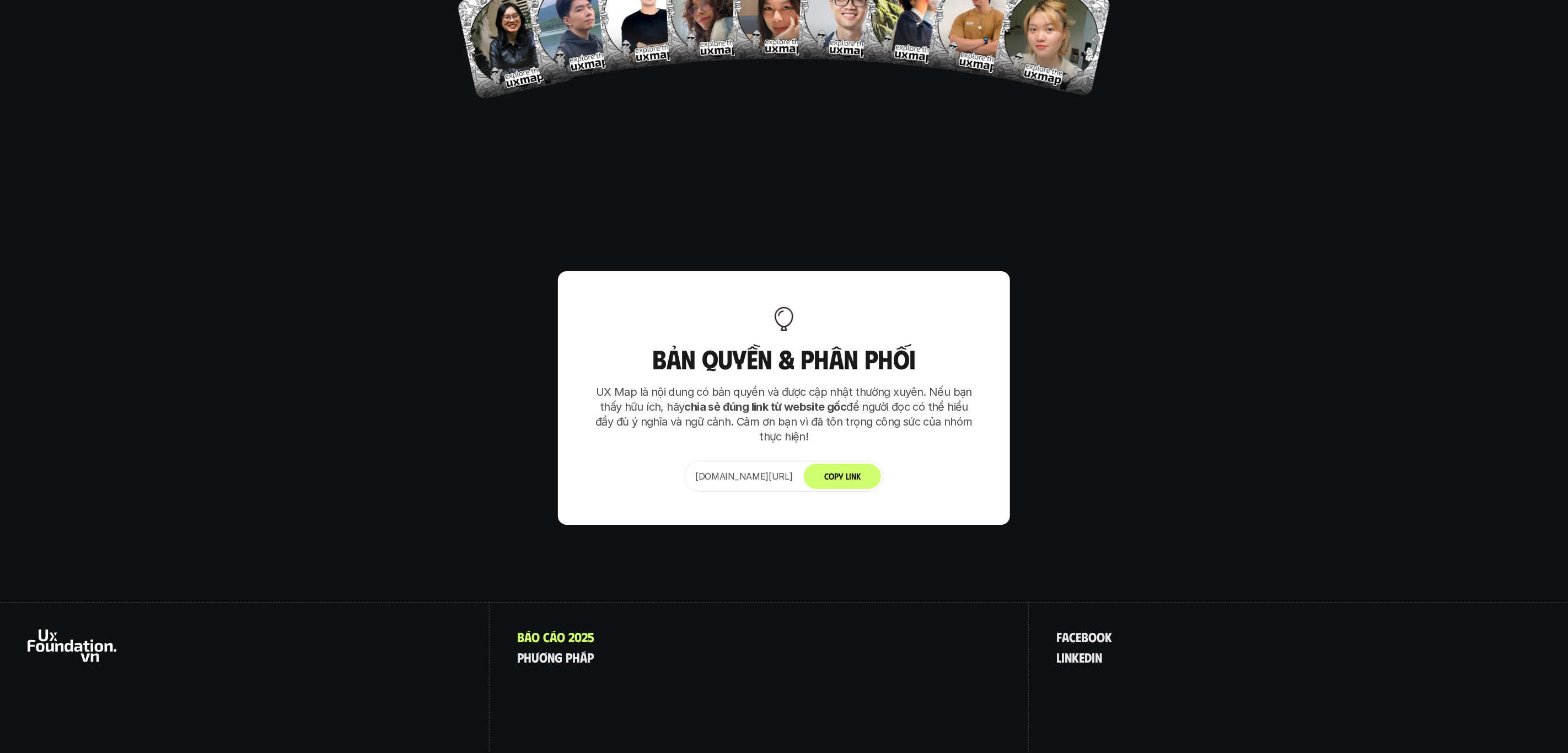
click at [863, 464] on button "Copy Link" at bounding box center [842, 477] width 77 height 26
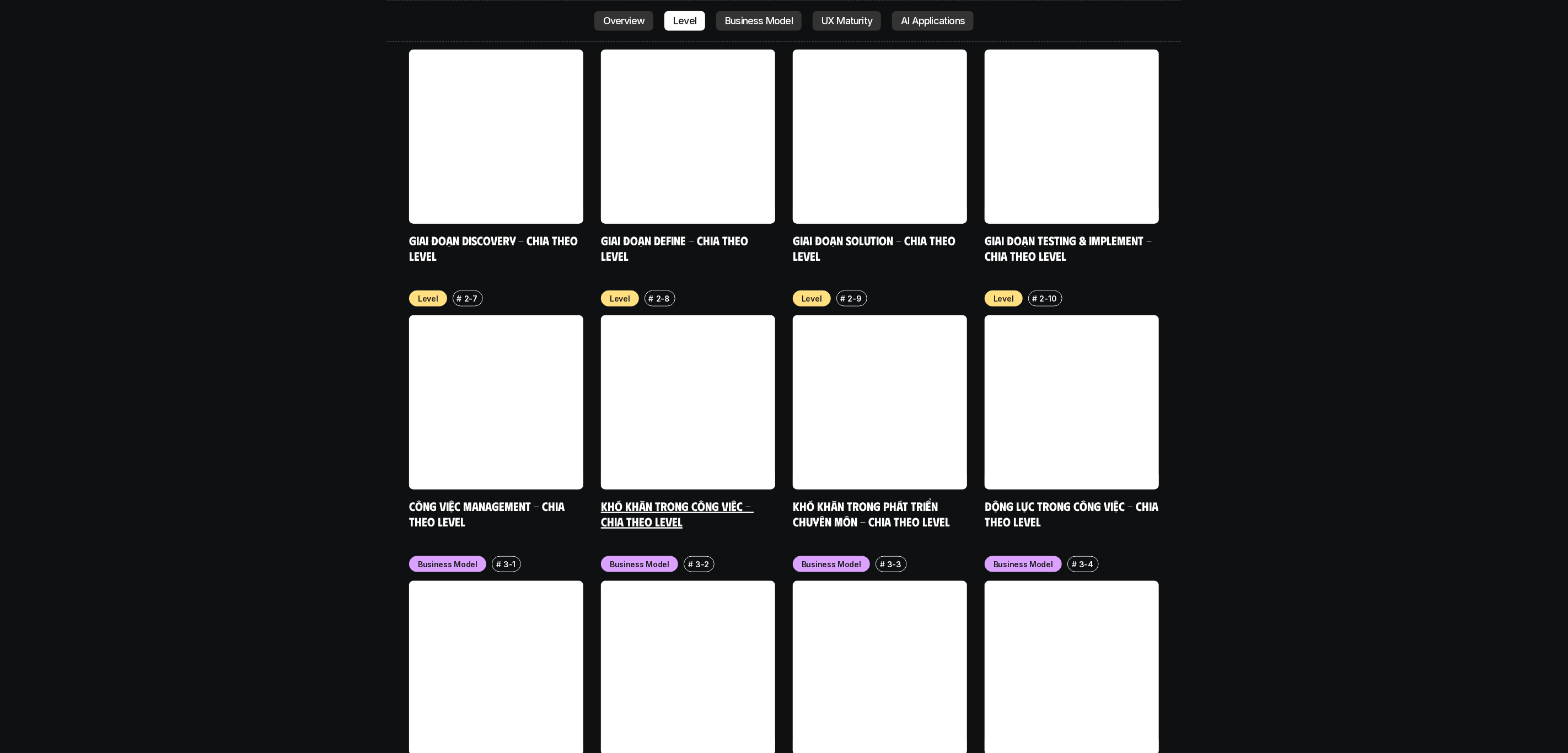
scroll to position [4199, 0]
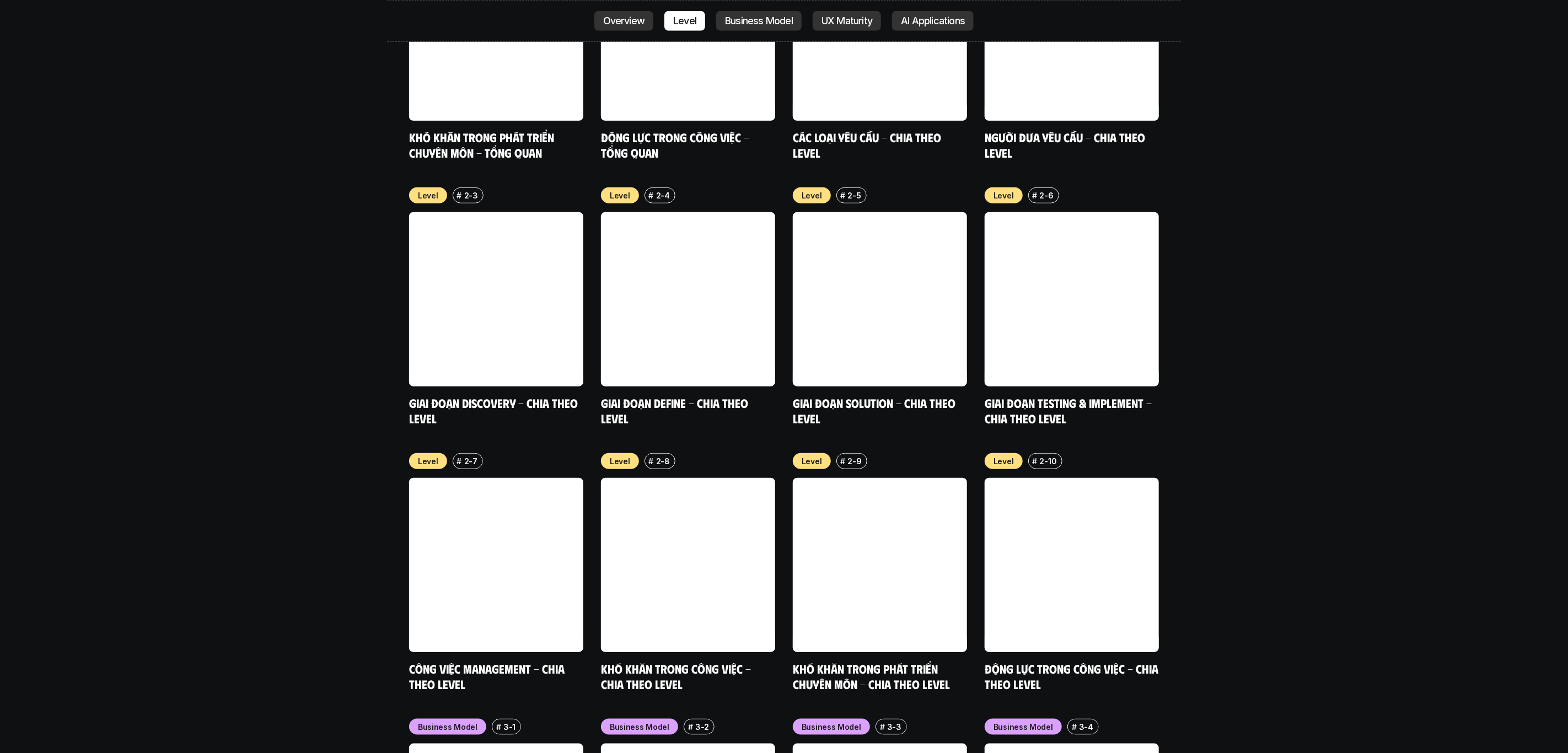
click at [784, 18] on p "Business Model" at bounding box center [759, 21] width 68 height 11
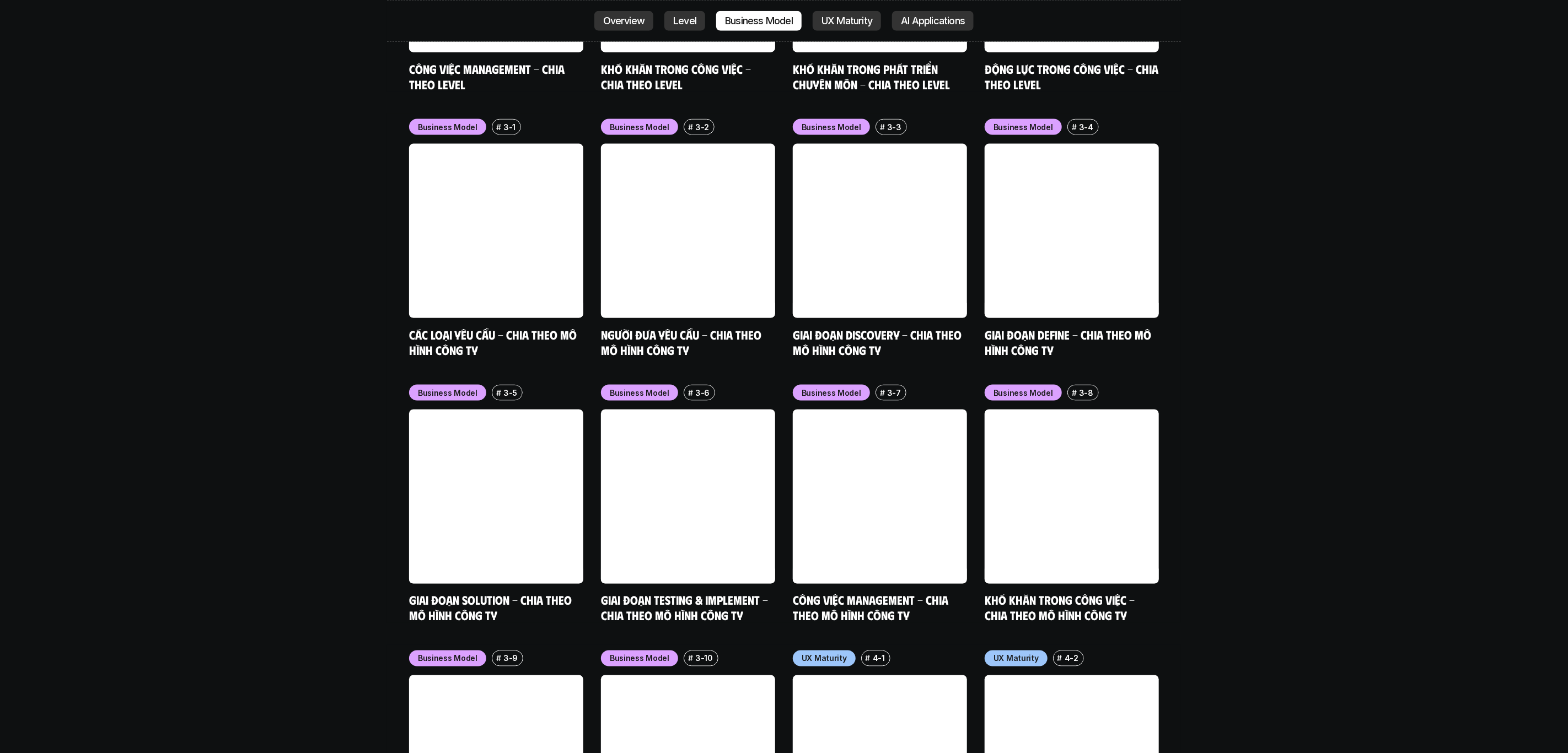
scroll to position [4800, 0]
click at [506, 162] on link at bounding box center [496, 230] width 174 height 174
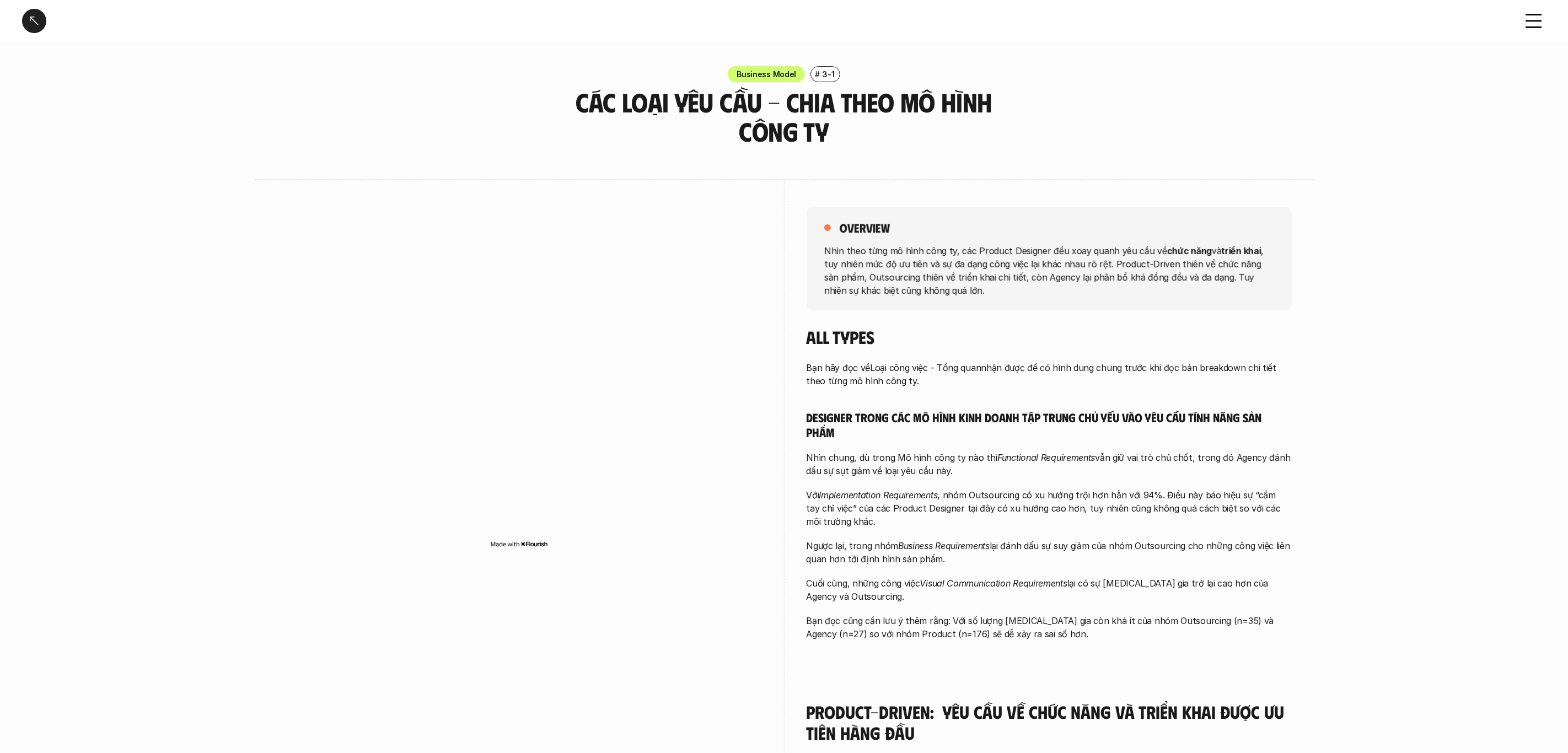
click at [952, 305] on div "overview Nhìn theo từng mô hình công ty, các Product Designer đều xoay quanh yê…" at bounding box center [1049, 259] width 485 height 103
click at [953, 305] on div "overview Nhìn theo từng mô hình công ty, các Product Designer đều xoay quanh yê…" at bounding box center [1049, 259] width 485 height 103
click at [830, 408] on div "Bạn hãy đọc về Loại công việc - Tổng quan nhận được để có hình dung chung trước…" at bounding box center [1049, 501] width 485 height 280
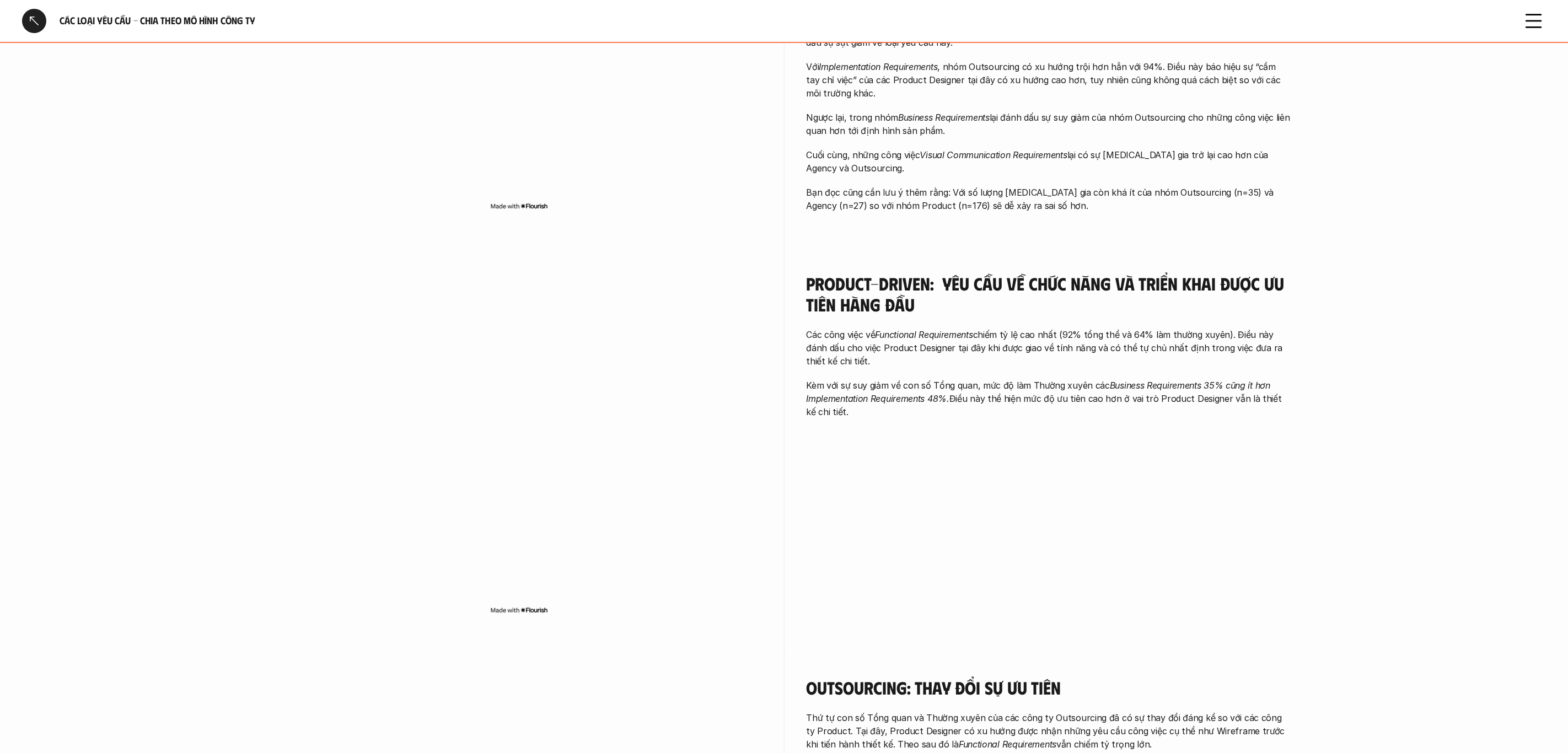
scroll to position [421, 0]
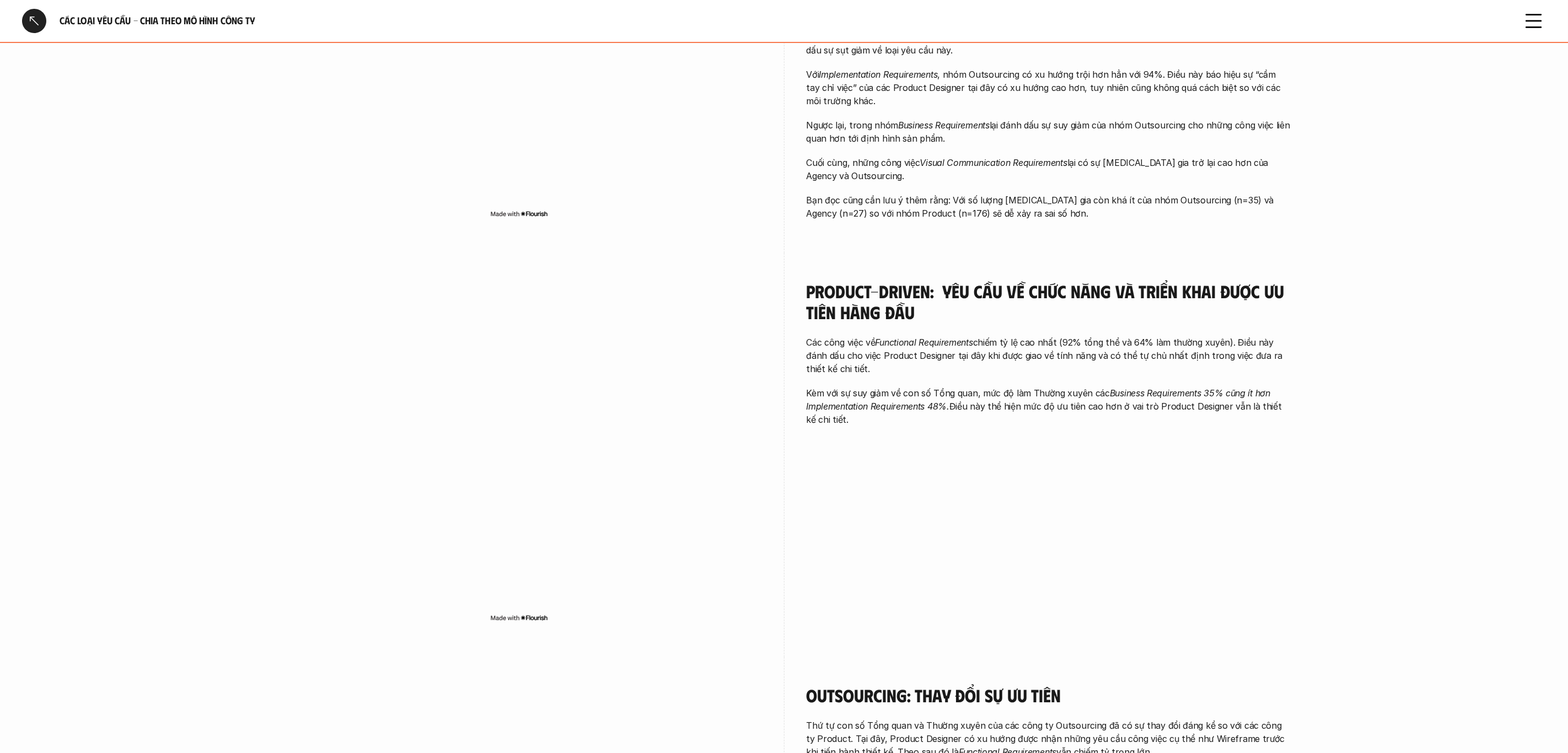
click at [854, 413] on p "Kèm với sự suy giảm về con số Tổng quan, mức độ làm Thường xuyên các Business R…" at bounding box center [1049, 407] width 485 height 40
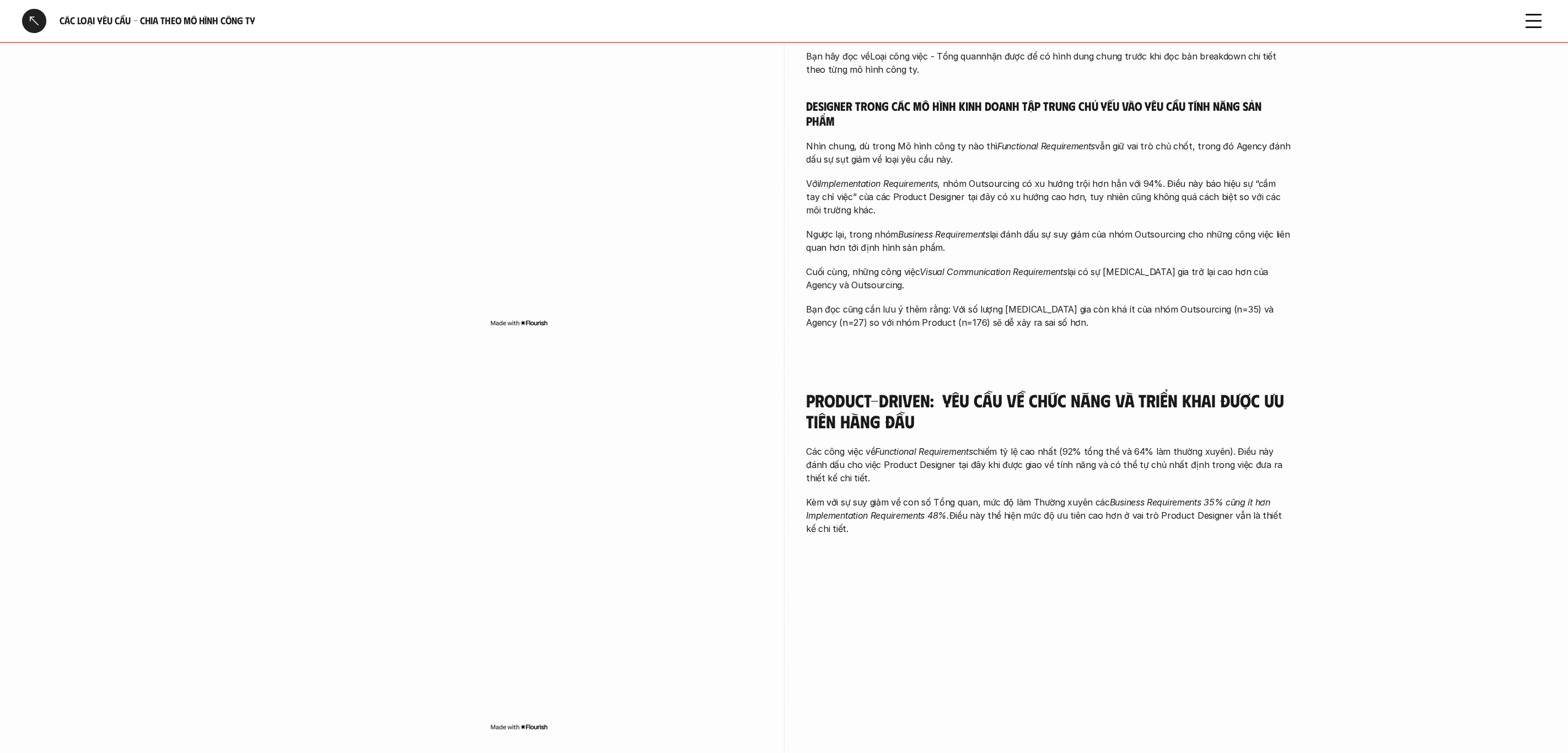
scroll to position [0, 0]
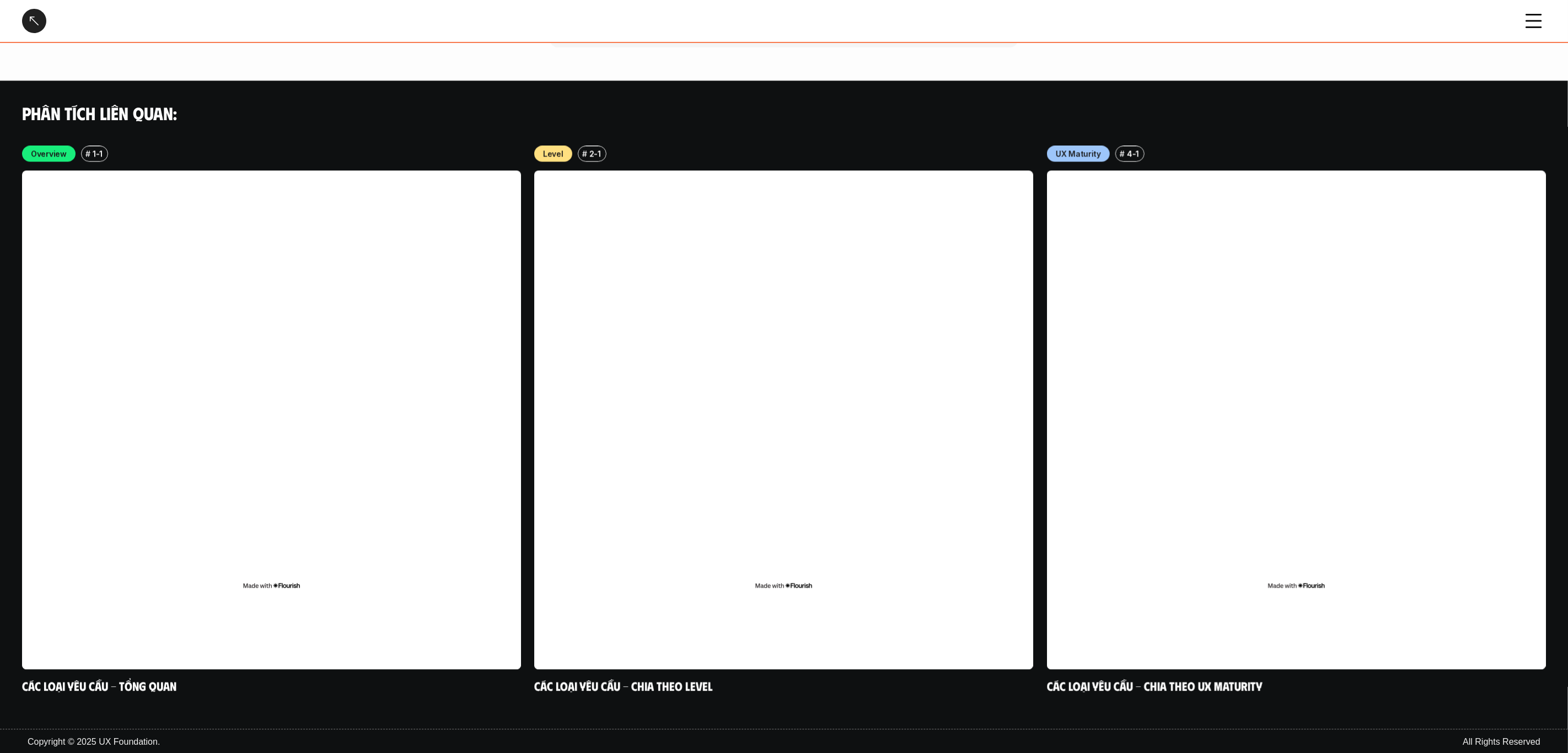
scroll to position [4800, 0]
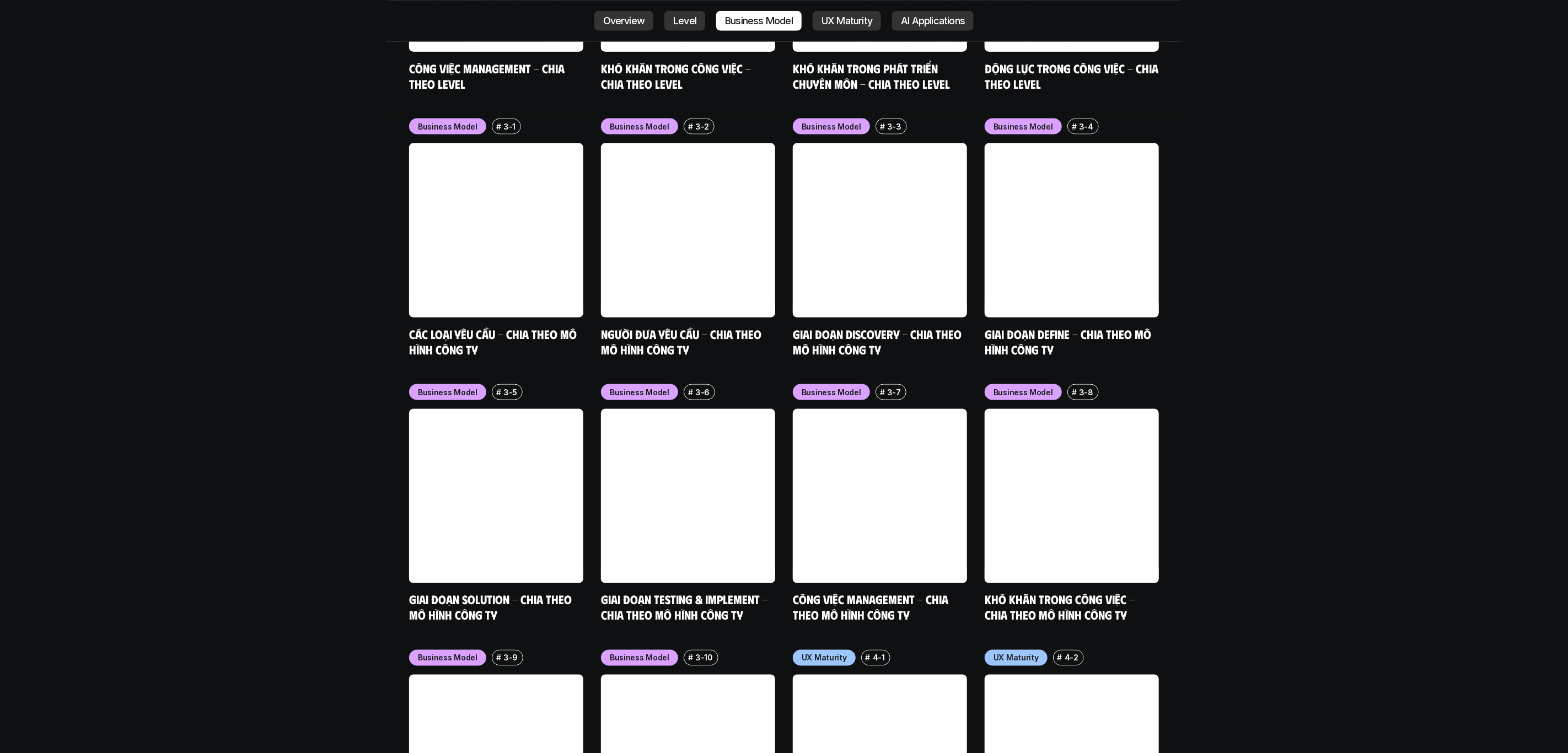
click at [297, 405] on div "nội dung báo cáo Designer ở các level, hoặc trong các môi trường khác nhau đang…" at bounding box center [784, 135] width 1568 height 3248
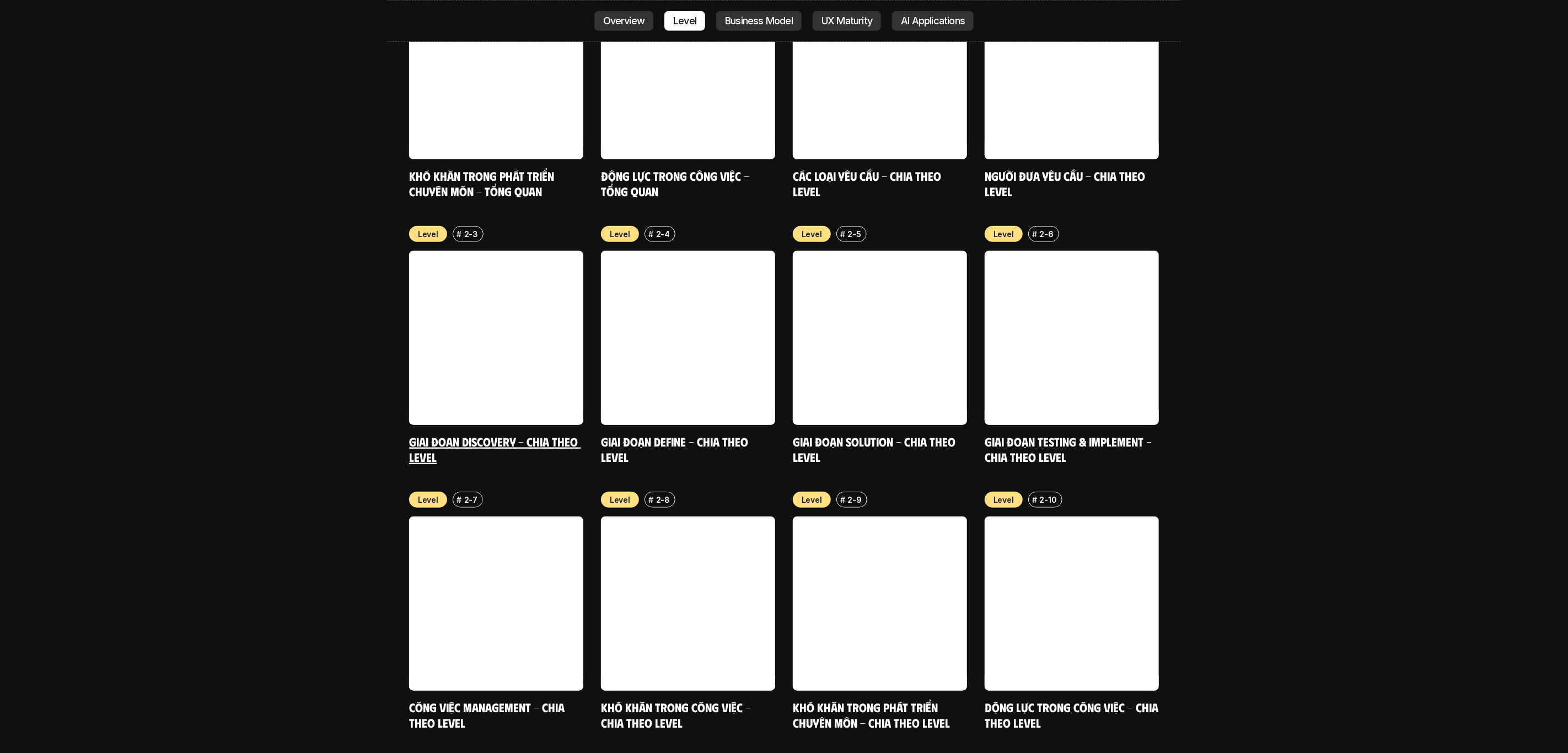
scroll to position [4007, 0]
